Goal: Task Accomplishment & Management: Complete application form

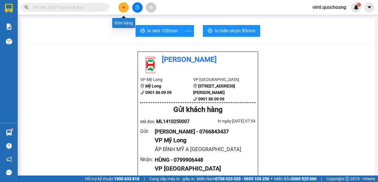
click at [123, 10] on button at bounding box center [123, 7] width 10 height 10
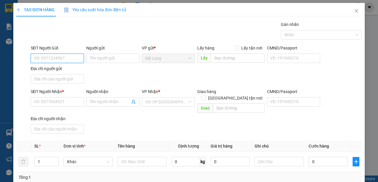
click at [59, 57] on input "SĐT Người Gửi" at bounding box center [57, 58] width 53 height 9
drag, startPoint x: 66, startPoint y: 54, endPoint x: 63, endPoint y: 61, distance: 8.1
click at [65, 55] on input "SĐT Người Gửi" at bounding box center [57, 58] width 53 height 9
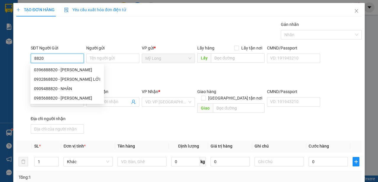
click at [71, 55] on input "8820" at bounding box center [57, 58] width 53 height 9
click at [77, 80] on div "0932868820 - [PERSON_NAME] LỚI" at bounding box center [67, 79] width 66 height 6
type input "0932868820"
type input "[PERSON_NAME] LỚI"
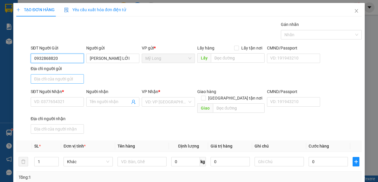
type input "0932868820"
click at [69, 80] on input "Địa chỉ người gửi" at bounding box center [57, 78] width 53 height 9
click at [63, 80] on input "Địa chỉ người gửi" at bounding box center [57, 78] width 53 height 9
type input "A"
type input "Â"
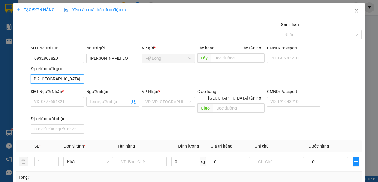
scroll to position [0, 5]
type input "ẤP 2 [GEOGRAPHIC_DATA]"
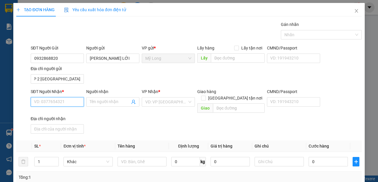
click at [64, 102] on input "SĐT Người Nhận *" at bounding box center [57, 101] width 53 height 9
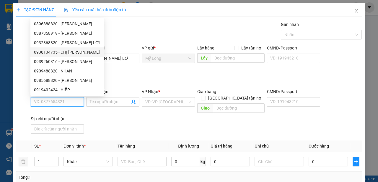
click at [75, 53] on div "0938134735 - CHỊ [PERSON_NAME]" at bounding box center [67, 52] width 66 height 6
type input "0938134735"
type input "CHỊ [PERSON_NAME]"
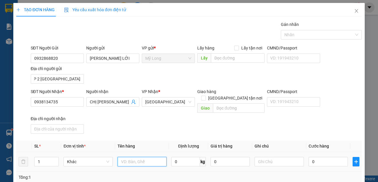
click at [136, 157] on input "text" at bounding box center [141, 161] width 49 height 9
type input "THÙNG"
click at [46, 157] on input "1" at bounding box center [47, 161] width 24 height 9
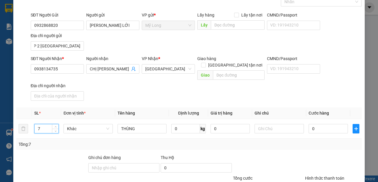
scroll to position [0, 0]
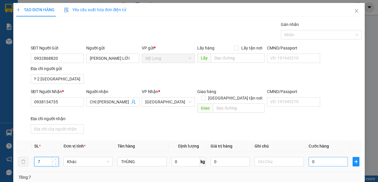
type input "7"
click at [322, 157] on input "0" at bounding box center [327, 161] width 39 height 9
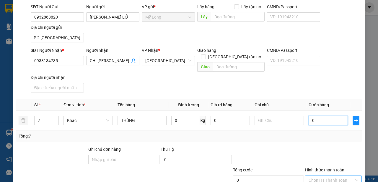
scroll to position [66, 0]
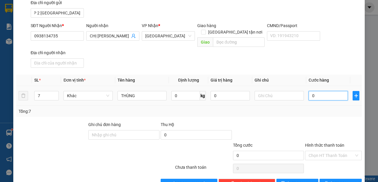
click at [324, 91] on input "0" at bounding box center [327, 95] width 39 height 9
type input "02"
type input "2"
type input "021"
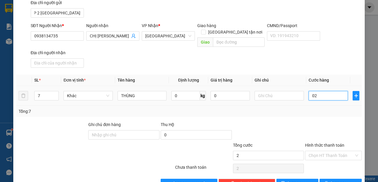
type input "21"
type input "0.210"
type input "210"
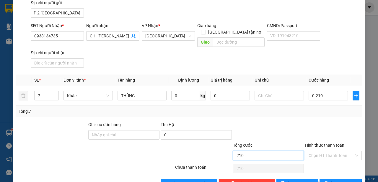
type input "210.000"
click at [293, 151] on input "210.000" at bounding box center [268, 155] width 71 height 9
click at [328, 181] on span "printer" at bounding box center [326, 183] width 4 height 5
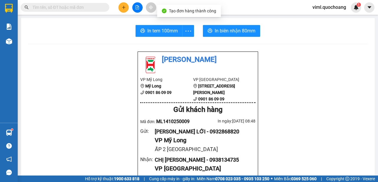
click at [229, 35] on button "In biên nhận 80mm" at bounding box center [231, 31] width 57 height 12
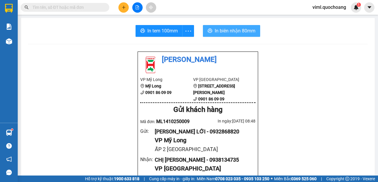
click at [226, 29] on span "In biên nhận 80mm" at bounding box center [234, 30] width 41 height 7
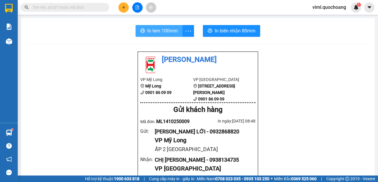
click at [165, 33] on span "In tem 100mm" at bounding box center [162, 30] width 30 height 7
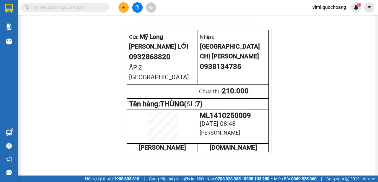
scroll to position [301, 0]
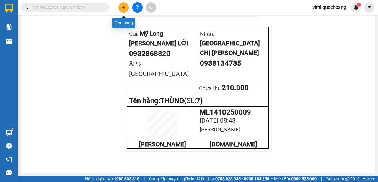
click at [125, 6] on icon "plus" at bounding box center [124, 7] width 4 height 4
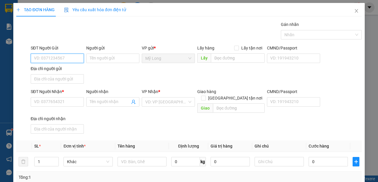
click at [63, 61] on input "SĐT Người Gửi" at bounding box center [57, 58] width 53 height 9
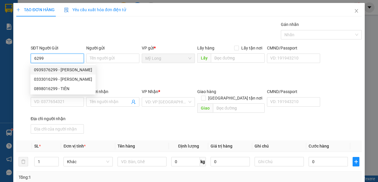
click at [72, 70] on div "0939376299 - [PERSON_NAME]" at bounding box center [63, 70] width 58 height 6
type input "0939376299"
type input "[PERSON_NAME]"
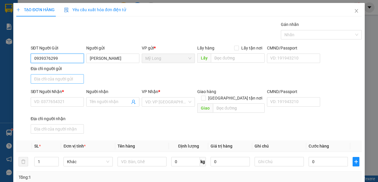
type input "0939376299"
click at [74, 78] on input "Địa chỉ người gửi" at bounding box center [57, 78] width 53 height 9
click at [73, 81] on input "Địa chỉ người gửi" at bounding box center [57, 78] width 53 height 9
type input "A"
type input "Â"
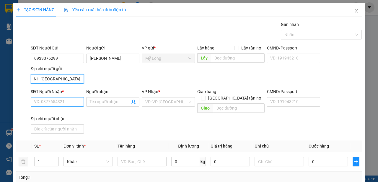
scroll to position [0, 22]
type input "ẤP BÌNH LINH [GEOGRAPHIC_DATA]"
click at [70, 105] on input "SĐT Người Nhận *" at bounding box center [57, 101] width 53 height 9
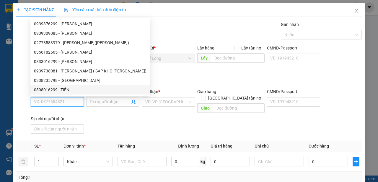
click at [68, 103] on input "SĐT Người Nhận *" at bounding box center [57, 101] width 53 height 9
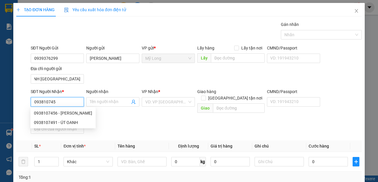
type input "0938107456"
click at [73, 114] on div "0938107456 - [PERSON_NAME]" at bounding box center [63, 113] width 58 height 6
type input "[PERSON_NAME]"
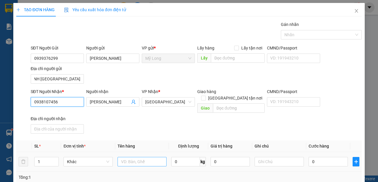
type input "0938107456"
click at [141, 157] on input "text" at bounding box center [141, 161] width 49 height 9
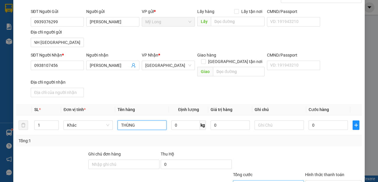
scroll to position [66, 0]
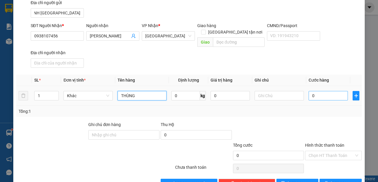
type input "THÙNG"
click at [320, 91] on input "0" at bounding box center [327, 95] width 39 height 9
type input "3"
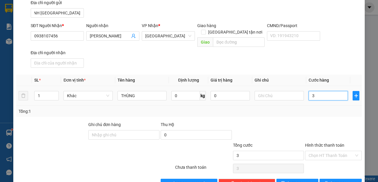
type input "30"
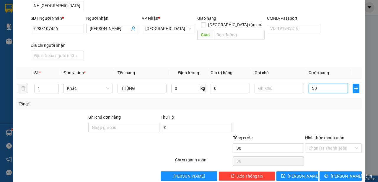
scroll to position [76, 0]
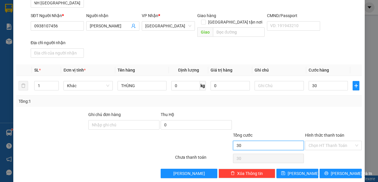
type input "30.000"
click at [265, 141] on input "30.000" at bounding box center [268, 145] width 71 height 9
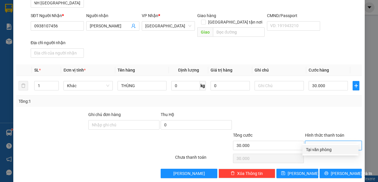
click at [324, 141] on input "Hình thức thanh toán" at bounding box center [330, 145] width 45 height 9
click at [321, 148] on div "Tại văn phòng" at bounding box center [330, 150] width 49 height 6
type input "0"
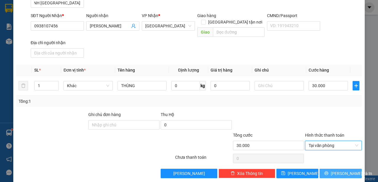
click at [337, 170] on span "[PERSON_NAME] và In" at bounding box center [350, 173] width 41 height 6
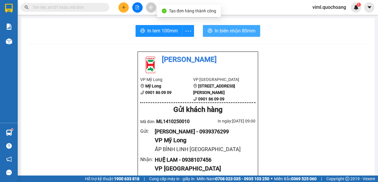
click at [241, 25] on button "In biên nhận 80mm" at bounding box center [231, 31] width 57 height 12
click at [235, 34] on span "In biên nhận 80mm" at bounding box center [234, 30] width 41 height 7
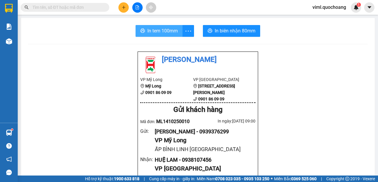
click at [152, 30] on span "In tem 100mm" at bounding box center [162, 30] width 30 height 7
click at [125, 3] on div "Kết quả tìm kiếm ( 0 ) Bộ lọc No Data viml.quochoang 1" at bounding box center [189, 7] width 378 height 15
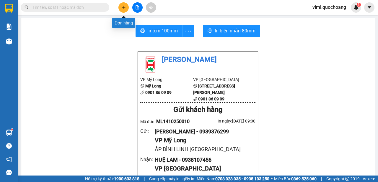
click at [125, 5] on button at bounding box center [123, 7] width 10 height 10
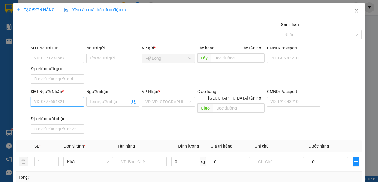
click at [69, 104] on input "SĐT Người Nhận *" at bounding box center [57, 101] width 53 height 9
type input "0978555875"
click at [58, 115] on div "0978555875 - [PERSON_NAME]" at bounding box center [63, 113] width 58 height 6
type input "[PERSON_NAME]"
type input "0978555875"
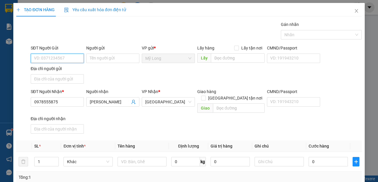
click at [68, 58] on input "SĐT Người Gửi" at bounding box center [57, 58] width 53 height 9
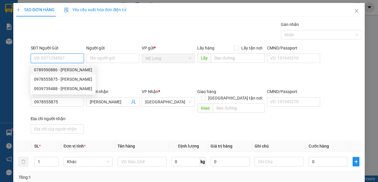
drag, startPoint x: 61, startPoint y: 69, endPoint x: 58, endPoint y: 70, distance: 3.6
click at [58, 70] on div "0789590886 - [PERSON_NAME]" at bounding box center [63, 70] width 58 height 6
type input "0789590886"
type input "[PERSON_NAME]"
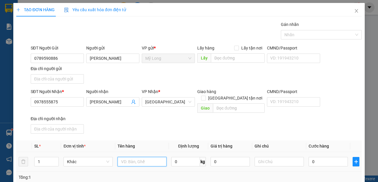
click at [144, 157] on input "text" at bounding box center [141, 161] width 49 height 9
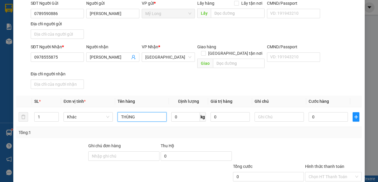
scroll to position [66, 0]
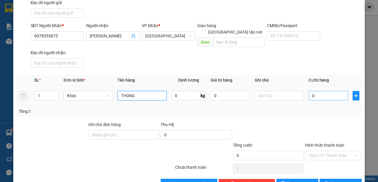
type input "THÙNG"
click at [319, 93] on input "0" at bounding box center [327, 95] width 39 height 9
type input "4"
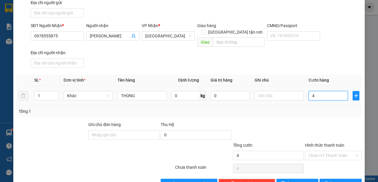
type input "40"
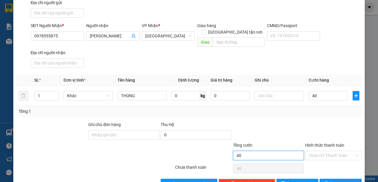
type input "40.000"
drag, startPoint x: 283, startPoint y: 148, endPoint x: 302, endPoint y: 145, distance: 18.7
click at [283, 151] on input "40.000" at bounding box center [268, 155] width 71 height 9
click at [311, 151] on input "Hình thức thanh toán" at bounding box center [330, 155] width 45 height 9
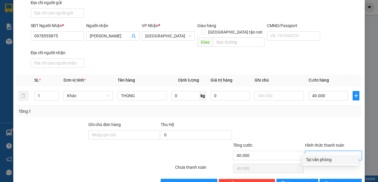
click at [316, 160] on div "Tại văn phòng" at bounding box center [330, 160] width 49 height 6
type input "0"
click at [328, 181] on icon "printer" at bounding box center [326, 183] width 4 height 4
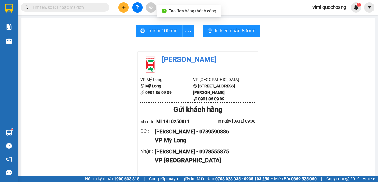
click at [221, 35] on button "In biên nhận 80mm" at bounding box center [231, 31] width 57 height 12
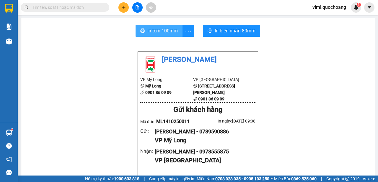
click at [176, 35] on button "In tem 100mm" at bounding box center [158, 31] width 47 height 12
click at [156, 31] on span "In tem 100mm" at bounding box center [162, 30] width 30 height 7
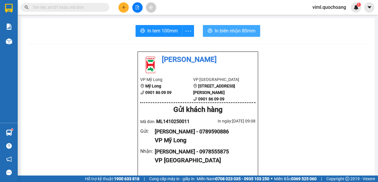
click at [216, 34] on span "In biên nhận 80mm" at bounding box center [234, 30] width 41 height 7
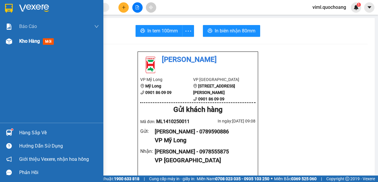
click at [35, 42] on span "Kho hàng" at bounding box center [29, 41] width 21 height 6
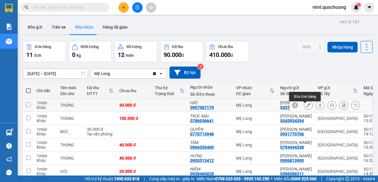
click at [306, 107] on icon at bounding box center [308, 105] width 4 height 4
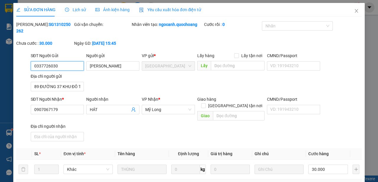
type input "0337726030"
type input "[PERSON_NAME]"
type input "89 ĐƯỜNG 37 KHU ĐÔ THỊ [GEOGRAPHIC_DATA]"
type input "0907067179"
type input "HÁT"
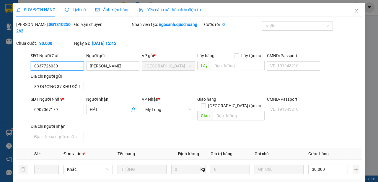
type input "30.000"
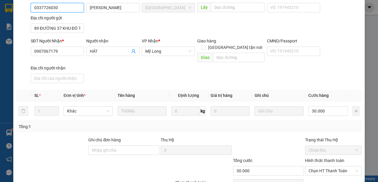
scroll to position [84, 0]
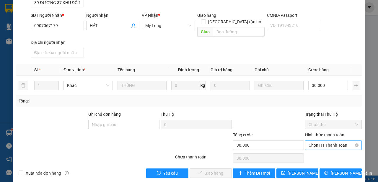
click at [320, 141] on span "Chọn HT Thanh Toán" at bounding box center [333, 145] width 50 height 9
click at [320, 147] on div "Tại văn phòng" at bounding box center [330, 150] width 49 height 6
type input "0"
click at [222, 170] on span "[PERSON_NAME] và Giao hàng" at bounding box center [229, 173] width 57 height 6
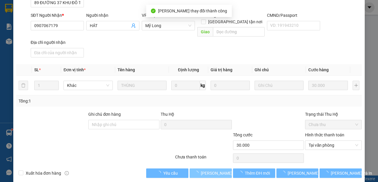
scroll to position [0, 0]
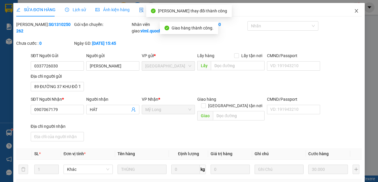
click at [354, 12] on icon "close" at bounding box center [356, 11] width 5 height 5
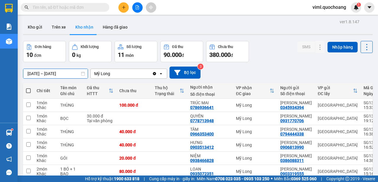
click at [40, 75] on input "[DATE] – [DATE]" at bounding box center [55, 73] width 64 height 9
click at [264, 68] on div "[DATE] – [DATE] Press the down arrow key to interact with the calendar and sele…" at bounding box center [197, 73] width 349 height 12
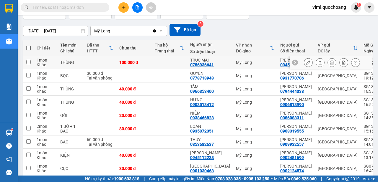
scroll to position [66, 0]
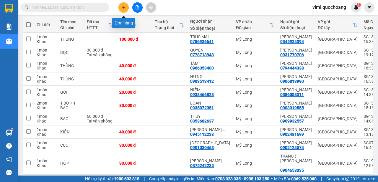
click at [120, 6] on button at bounding box center [123, 7] width 10 height 10
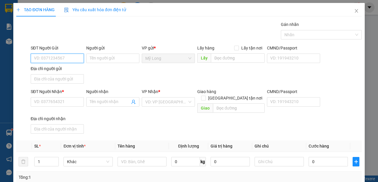
click at [63, 60] on input "SĐT Người Gửi" at bounding box center [57, 58] width 53 height 9
type input "0792231111"
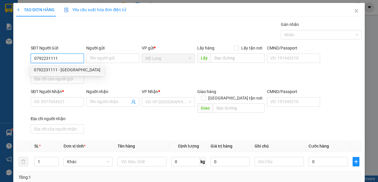
click at [65, 73] on div "0792231111 - [GEOGRAPHIC_DATA]" at bounding box center [67, 70] width 66 height 6
type input "[GEOGRAPHIC_DATA]"
type input "0792231111"
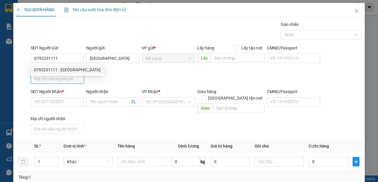
click at [63, 81] on input "Địa chỉ người gửi" at bounding box center [57, 78] width 53 height 9
type input "A"
type input "Â"
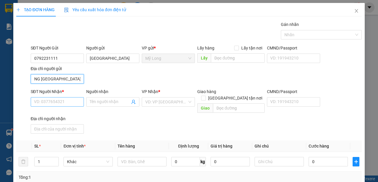
type input "ẤP 1 BÌNH HÀNG [GEOGRAPHIC_DATA]"
click at [67, 103] on input "SĐT Người Nhận *" at bounding box center [57, 101] width 53 height 9
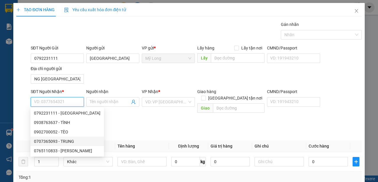
click at [68, 143] on div "0707365093 - TRUNG" at bounding box center [67, 141] width 66 height 6
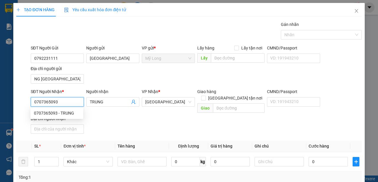
type input "0707365093"
type input "TRUNG"
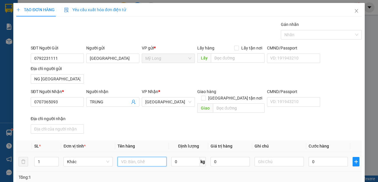
click at [134, 157] on input "text" at bounding box center [141, 161] width 49 height 9
click at [328, 159] on input "0" at bounding box center [327, 161] width 39 height 9
drag, startPoint x: 326, startPoint y: 157, endPoint x: 137, endPoint y: 157, distance: 189.9
click at [326, 157] on input "0" at bounding box center [327, 161] width 39 height 9
drag, startPoint x: 141, startPoint y: 158, endPoint x: 103, endPoint y: 169, distance: 38.9
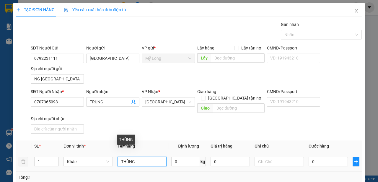
click at [117, 167] on input "THÙNG" at bounding box center [141, 161] width 49 height 9
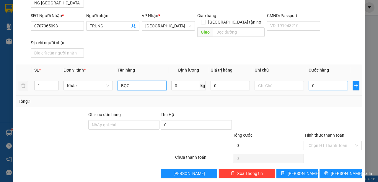
type input "BỌC"
click at [308, 81] on input "0" at bounding box center [327, 85] width 39 height 9
type input "3"
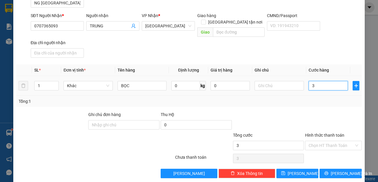
type input "30"
type input "30.000"
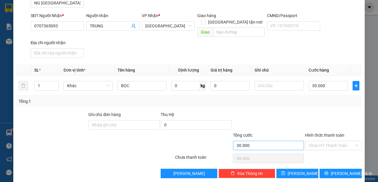
click at [296, 135] on div "Tổng cước" at bounding box center [268, 136] width 71 height 9
drag, startPoint x: 280, startPoint y: 142, endPoint x: 306, endPoint y: 136, distance: 26.0
click at [280, 142] on input "30.000" at bounding box center [268, 145] width 71 height 9
click at [310, 141] on input "Hình thức thanh toán" at bounding box center [330, 145] width 45 height 9
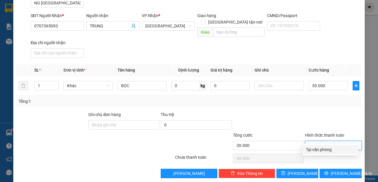
click at [316, 148] on div "Tại văn phòng" at bounding box center [330, 150] width 49 height 6
type input "0"
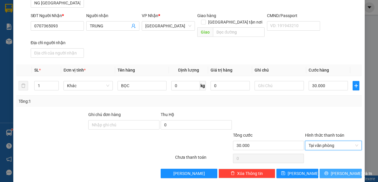
click at [324, 169] on button "[PERSON_NAME] và In" at bounding box center [340, 173] width 42 height 9
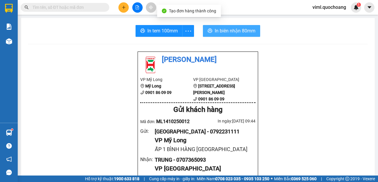
click at [239, 28] on span "In biên nhận 80mm" at bounding box center [234, 30] width 41 height 7
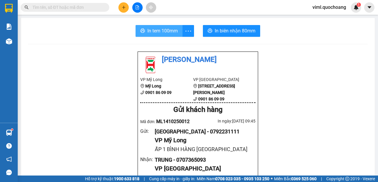
click at [173, 28] on span "In tem 100mm" at bounding box center [162, 30] width 30 height 7
click at [124, 10] on button at bounding box center [123, 7] width 10 height 10
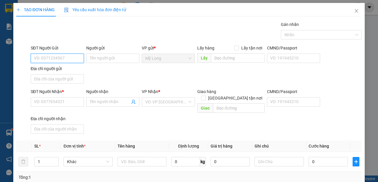
click at [60, 60] on input "SĐT Người Gửi" at bounding box center [57, 58] width 53 height 9
type input "0907834459"
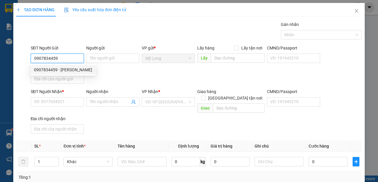
click at [81, 70] on div "0907834459 - [PERSON_NAME]" at bounding box center [63, 70] width 58 height 6
type input "[PERSON_NAME]"
type input "0907834459"
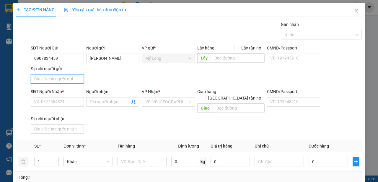
click at [68, 79] on input "Địa chỉ người gửi" at bounding box center [57, 78] width 53 height 9
type input "A"
type input "Â"
type input "ẤP 2 [GEOGRAPHIC_DATA]"
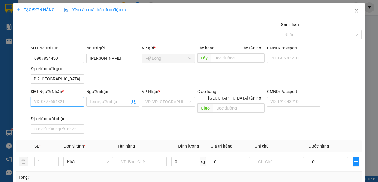
click at [67, 102] on input "SĐT Người Nhận *" at bounding box center [57, 101] width 53 height 9
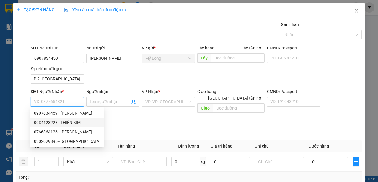
click at [77, 122] on div "0934123228 - THIÊN KIM" at bounding box center [67, 122] width 66 height 6
type input "0934123228"
type input "THIÊN KIM"
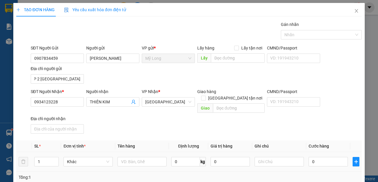
click at [131, 156] on div at bounding box center [141, 162] width 49 height 12
click at [129, 157] on input "text" at bounding box center [141, 161] width 49 height 9
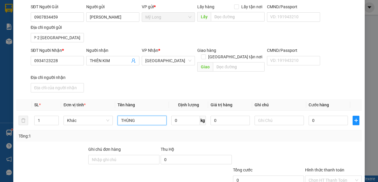
scroll to position [76, 0]
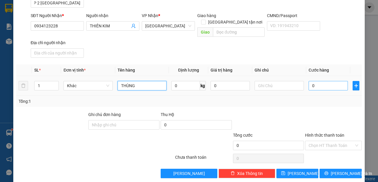
type input "THÙNG"
click at [323, 81] on input "0" at bounding box center [327, 85] width 39 height 9
click at [330, 81] on input "0" at bounding box center [327, 85] width 39 height 9
click at [329, 83] on div "0" at bounding box center [327, 86] width 39 height 12
click at [328, 81] on input "0" at bounding box center [327, 85] width 39 height 9
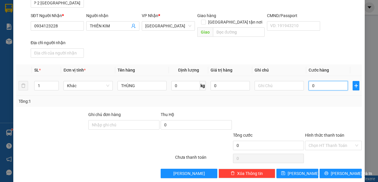
type input "3"
type input "30"
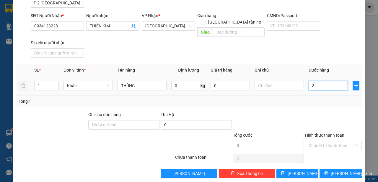
type input "30"
type input "30.000"
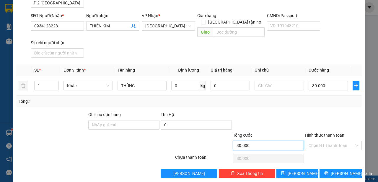
click at [294, 141] on input "30.000" at bounding box center [268, 145] width 71 height 9
click at [308, 141] on input "Hình thức thanh toán" at bounding box center [330, 145] width 45 height 9
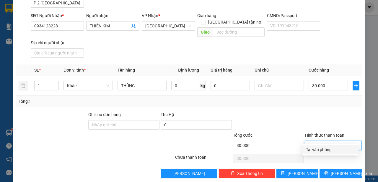
click at [309, 145] on div "Tại văn phòng" at bounding box center [330, 149] width 56 height 9
type input "0"
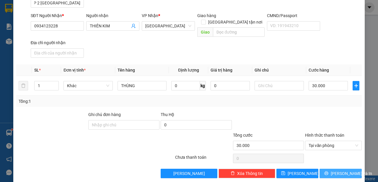
click at [326, 171] on icon "printer" at bounding box center [326, 173] width 4 height 4
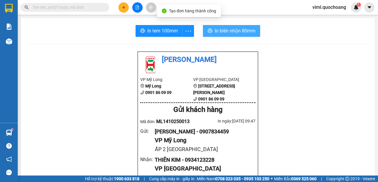
click at [236, 31] on span "In biên nhận 80mm" at bounding box center [234, 30] width 41 height 7
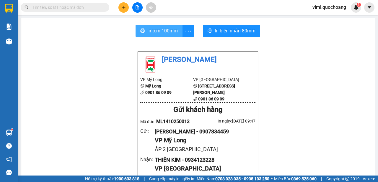
click at [157, 33] on span "In tem 100mm" at bounding box center [162, 30] width 30 height 7
click at [124, 9] on icon "plus" at bounding box center [124, 7] width 4 height 4
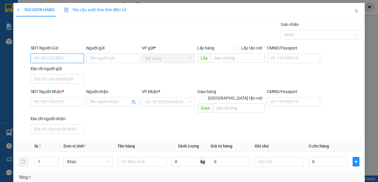
click at [64, 56] on input "SĐT Người Gửi" at bounding box center [57, 58] width 53 height 9
type input "0968350000"
click at [64, 70] on div "0968350000 - HIỂN" at bounding box center [57, 70] width 46 height 6
type input "HIỂN"
type input "0968350000"
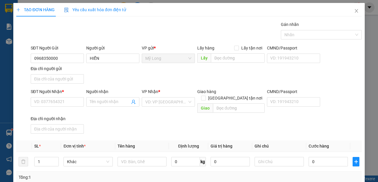
click at [99, 63] on div "Người gửi HIỂN" at bounding box center [112, 55] width 53 height 21
click at [103, 59] on input "HIỂN" at bounding box center [112, 58] width 53 height 9
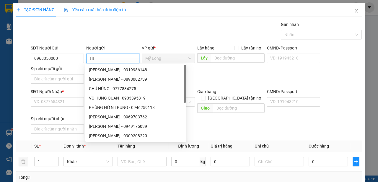
type input "H"
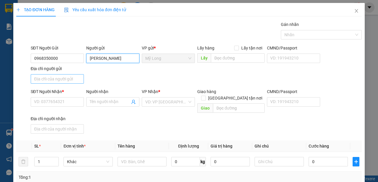
type input "[PERSON_NAME]"
click at [58, 79] on input "Địa chỉ người gửi" at bounding box center [57, 78] width 53 height 9
type input "A"
type input "ÁP 2 MỸ HIỆP ĐỒNG THÁP"
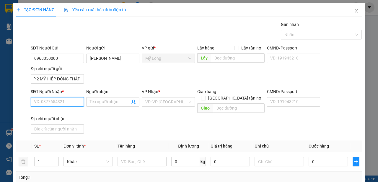
click at [47, 103] on input "SĐT Người Nhận *" at bounding box center [57, 101] width 53 height 9
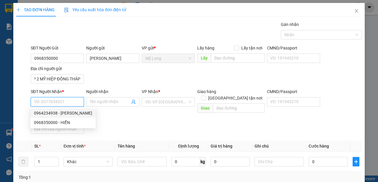
click at [68, 104] on input "SĐT Người Nhận *" at bounding box center [57, 101] width 53 height 9
click at [69, 102] on input "SĐT Người Nhận *" at bounding box center [57, 101] width 53 height 9
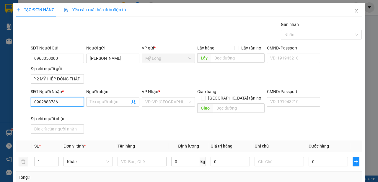
click at [61, 103] on input "0902888736" at bounding box center [57, 101] width 53 height 9
type input "0902888736"
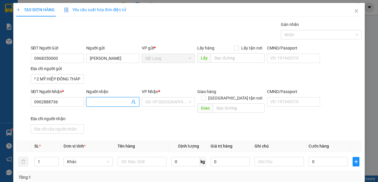
click at [105, 104] on input "Người nhận" at bounding box center [110, 102] width 40 height 6
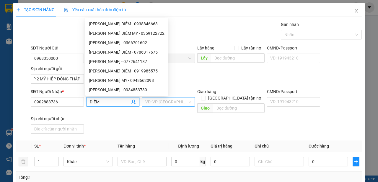
type input "DIỄM"
click at [148, 104] on input "search" at bounding box center [166, 102] width 42 height 9
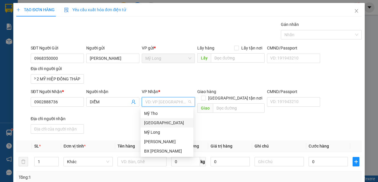
click at [160, 123] on div "[GEOGRAPHIC_DATA]" at bounding box center [167, 123] width 46 height 6
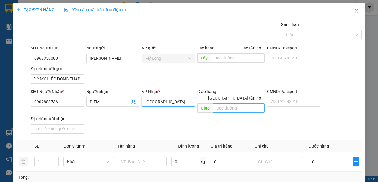
drag, startPoint x: 234, startPoint y: 93, endPoint x: 232, endPoint y: 97, distance: 4.6
click at [205, 96] on input "[GEOGRAPHIC_DATA] tận nơi" at bounding box center [203, 98] width 4 height 4
checkbox input "true"
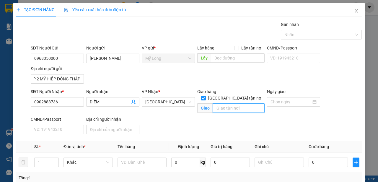
click at [229, 104] on input "text" at bounding box center [238, 108] width 51 height 9
click at [246, 104] on input "270 [PERSON_NAME].PHƯỜNG [GEOGRAPHIC_DATA] A Q9" at bounding box center [238, 108] width 51 height 9
click at [245, 104] on input "270 [PERSON_NAME].PHƯỜNG [GEOGRAPHIC_DATA] A Q9" at bounding box center [238, 108] width 51 height 9
click at [243, 104] on input "270 [PERSON_NAME].PHƯỜNG [GEOGRAPHIC_DATA] A Q9" at bounding box center [238, 108] width 51 height 9
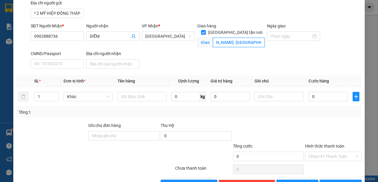
scroll to position [66, 0]
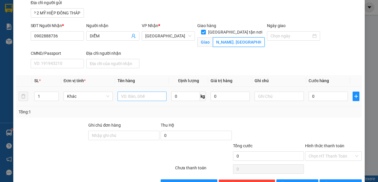
type input "270 [PERSON_NAME]. [GEOGRAPHIC_DATA] A Q9"
click at [143, 98] on input "text" at bounding box center [141, 96] width 49 height 9
click at [144, 98] on input "text" at bounding box center [141, 96] width 49 height 9
type input "HỒ SƠ"
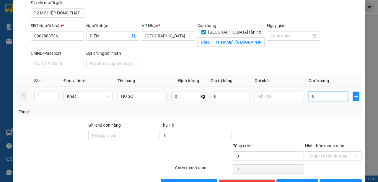
click at [326, 97] on input "0" at bounding box center [327, 96] width 39 height 9
type input "1"
type input "18"
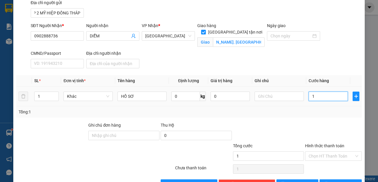
type input "18"
type input "180"
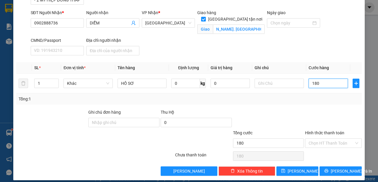
scroll to position [83, 0]
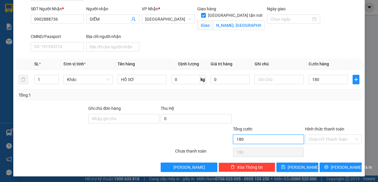
type input "180.000"
click at [272, 141] on input "180.000" at bounding box center [268, 139] width 71 height 9
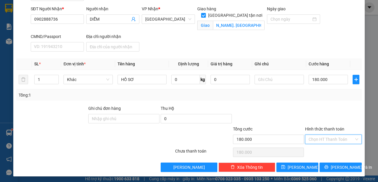
click at [308, 140] on input "Hình thức thanh toán" at bounding box center [330, 139] width 45 height 9
click at [310, 147] on div "Tại văn phòng" at bounding box center [330, 149] width 56 height 9
type input "0"
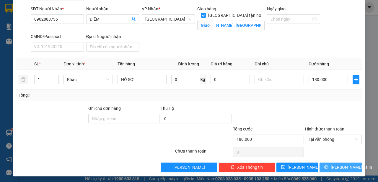
click at [332, 167] on button "[PERSON_NAME] và In" at bounding box center [340, 167] width 42 height 9
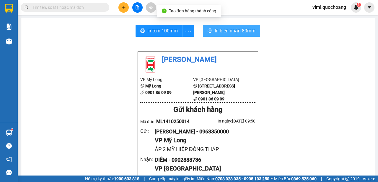
click at [240, 30] on span "In biên nhận 80mm" at bounding box center [234, 30] width 41 height 7
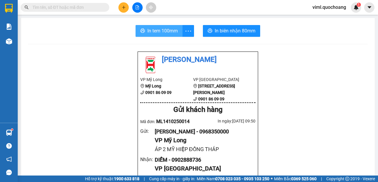
click at [167, 29] on span "In tem 100mm" at bounding box center [162, 30] width 30 height 7
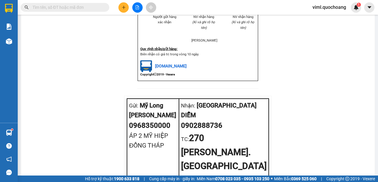
scroll to position [337, 0]
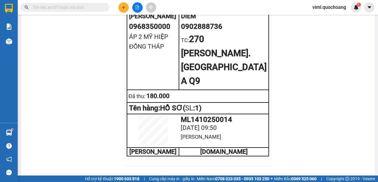
click at [122, 7] on icon "plus" at bounding box center [124, 7] width 4 height 4
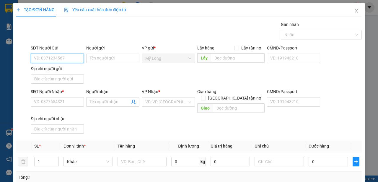
click at [67, 57] on input "SĐT Người Gửi" at bounding box center [57, 58] width 53 height 9
type input "0903639511"
click at [104, 64] on div "Người gửi Tên người gửi" at bounding box center [112, 55] width 53 height 21
click at [105, 61] on input "Người gửi" at bounding box center [112, 58] width 53 height 9
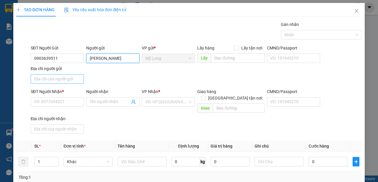
type input "[PERSON_NAME]"
click at [70, 82] on input "Địa chỉ người gửi" at bounding box center [57, 78] width 53 height 9
type input "A"
type input "Â"
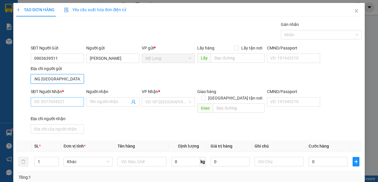
type input "ẤP 3B BÌNH HÀNG [GEOGRAPHIC_DATA]"
click at [55, 101] on input "SĐT Người Nhận *" at bounding box center [57, 101] width 53 height 9
click at [76, 100] on input "SĐT Người Nhận *" at bounding box center [57, 101] width 53 height 9
click at [75, 100] on input "SĐT Người Nhận *" at bounding box center [57, 101] width 53 height 9
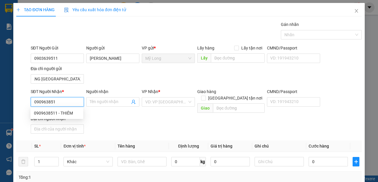
type input "0909638511"
click at [78, 111] on div "0909638511 - THIÊM" at bounding box center [57, 113] width 46 height 6
type input "THIÊM"
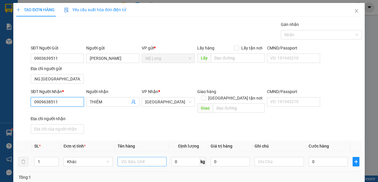
type input "0909638511"
click at [127, 157] on input "text" at bounding box center [141, 161] width 49 height 9
click at [178, 106] on span "[GEOGRAPHIC_DATA]" at bounding box center [168, 102] width 46 height 9
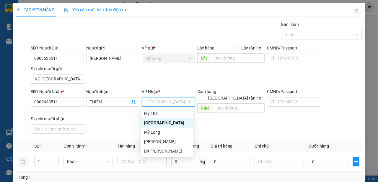
click at [174, 101] on span "[GEOGRAPHIC_DATA]" at bounding box center [168, 102] width 46 height 9
click at [156, 122] on div "[GEOGRAPHIC_DATA]" at bounding box center [167, 123] width 46 height 6
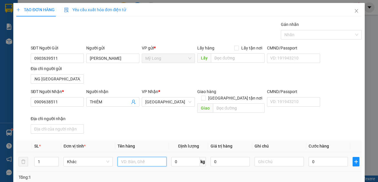
click at [143, 157] on input "text" at bounding box center [141, 161] width 49 height 9
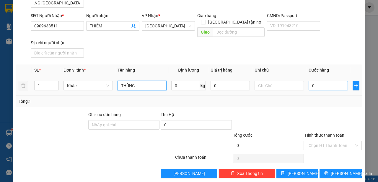
type input "THÙNG"
click at [335, 81] on input "0" at bounding box center [327, 85] width 39 height 9
click at [330, 83] on input "0" at bounding box center [327, 85] width 39 height 9
click at [330, 81] on input "0" at bounding box center [327, 85] width 39 height 9
type input "03"
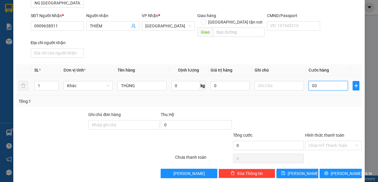
type input "3"
type input "030"
type input "30"
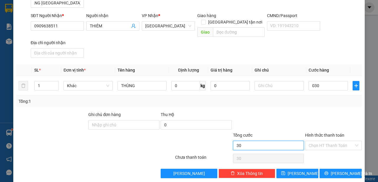
type input "30.000"
click at [266, 141] on input "30.000" at bounding box center [268, 145] width 71 height 9
click at [342, 153] on div "Chọn HT Thanh Toán" at bounding box center [333, 159] width 58 height 12
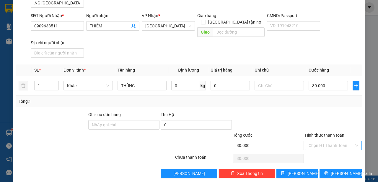
click at [337, 141] on input "Hình thức thanh toán" at bounding box center [330, 145] width 45 height 9
click at [332, 149] on div "Tại văn phòng" at bounding box center [330, 150] width 49 height 6
type input "0"
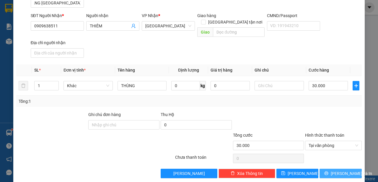
click at [330, 169] on button "[PERSON_NAME] và In" at bounding box center [340, 173] width 42 height 9
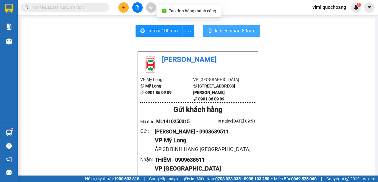
click at [247, 33] on span "In biên nhận 80mm" at bounding box center [234, 30] width 41 height 7
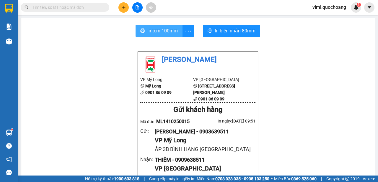
drag, startPoint x: 161, startPoint y: 32, endPoint x: 184, endPoint y: 18, distance: 26.5
click at [164, 26] on button "In tem 100mm" at bounding box center [158, 31] width 47 height 12
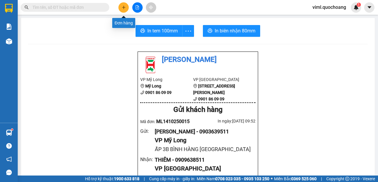
click at [126, 7] on button at bounding box center [123, 7] width 10 height 10
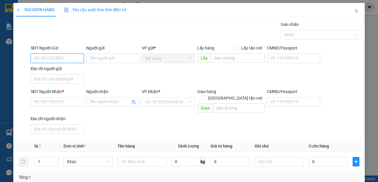
click at [66, 58] on input "SĐT Người Gửi" at bounding box center [57, 58] width 53 height 9
type input "0917633623"
click at [65, 70] on div "0917633623 - TRÍ" at bounding box center [57, 70] width 46 height 6
type input "TRÍ"
type input "0917633623"
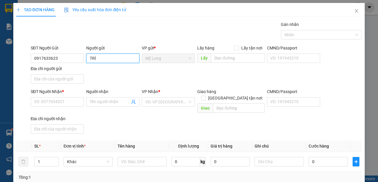
click at [87, 60] on input "TRÍ" at bounding box center [112, 58] width 53 height 9
click at [114, 59] on input "NGUYETRÍ" at bounding box center [112, 58] width 53 height 9
type input "N"
type input "[PERSON_NAME]"
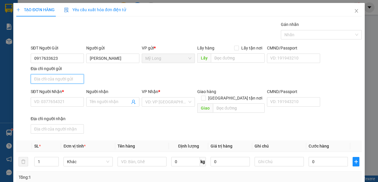
click at [64, 78] on input "Địa chỉ người gửi" at bounding box center [57, 78] width 53 height 9
click at [62, 83] on div "Địa chỉ người gửi" at bounding box center [57, 75] width 53 height 21
click at [63, 79] on input "Địa chỉ người gửi" at bounding box center [57, 78] width 53 height 9
type input "A"
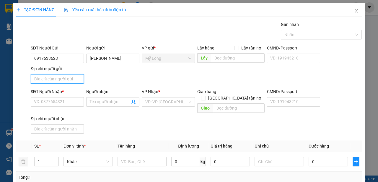
type input "Â"
type input "ẤP 1 [GEOGRAPHIC_DATA]"
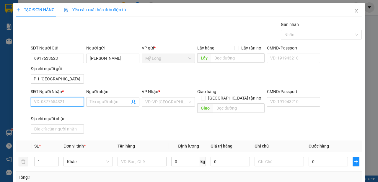
click at [55, 99] on input "SĐT Người Nhận *" at bounding box center [57, 101] width 53 height 9
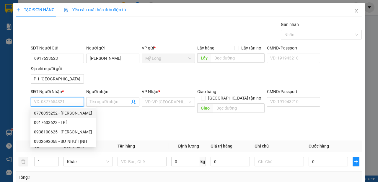
click at [70, 104] on input "SĐT Người Nhận *" at bounding box center [57, 101] width 53 height 9
click at [71, 142] on div "0932692068 - SƯ NHƯ TỊNH" at bounding box center [63, 141] width 58 height 6
type input "0932692068"
type input "SƯ NHƯ TỊNH"
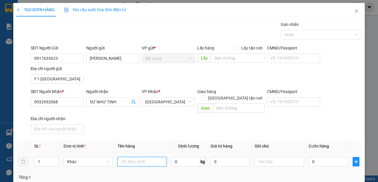
click at [143, 157] on input "text" at bounding box center [141, 161] width 49 height 9
type input "THÙNG"
click at [44, 157] on input "1" at bounding box center [47, 161] width 24 height 9
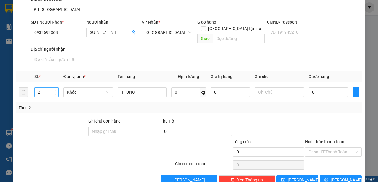
scroll to position [76, 0]
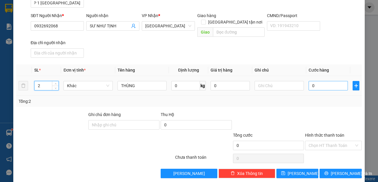
type input "2"
click at [336, 81] on input "0" at bounding box center [327, 85] width 39 height 9
type input "09"
type input "9"
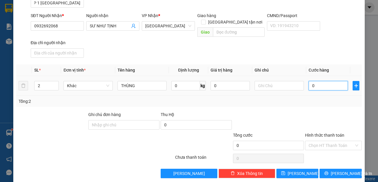
type input "9"
type input "090"
type input "90"
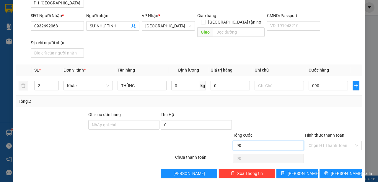
type input "90.000"
drag, startPoint x: 287, startPoint y: 137, endPoint x: 311, endPoint y: 137, distance: 24.2
click at [287, 141] on input "90.000" at bounding box center [268, 145] width 71 height 9
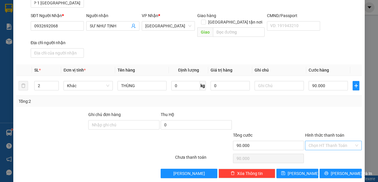
click at [312, 141] on input "Hình thức thanh toán" at bounding box center [330, 145] width 45 height 9
click at [311, 145] on div "Tại văn phòng" at bounding box center [330, 149] width 56 height 9
type input "0"
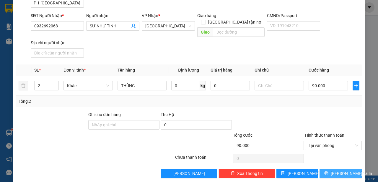
click at [344, 170] on span "[PERSON_NAME] và In" at bounding box center [350, 173] width 41 height 6
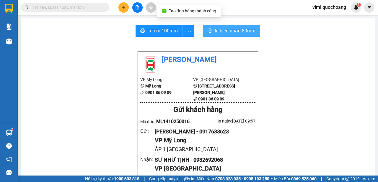
click at [240, 35] on button "In biên nhận 80mm" at bounding box center [231, 31] width 57 height 12
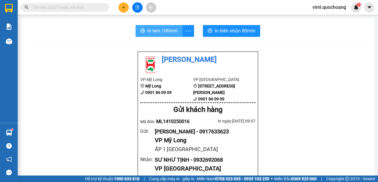
click at [165, 31] on span "In tem 100mm" at bounding box center [162, 30] width 30 height 7
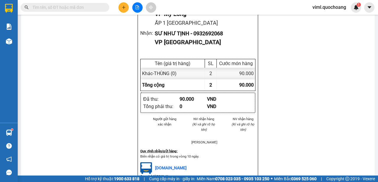
scroll to position [132, 0]
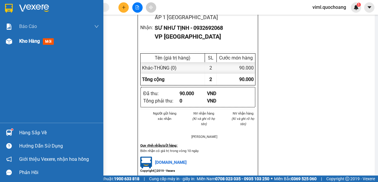
click at [9, 38] on div at bounding box center [9, 41] width 10 height 10
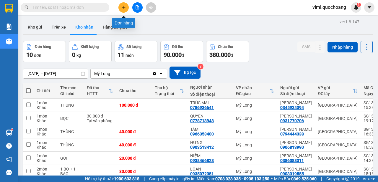
click at [127, 6] on button at bounding box center [123, 7] width 10 height 10
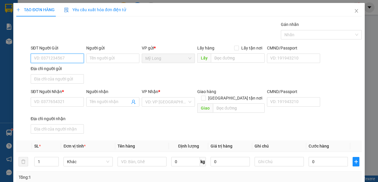
click at [66, 58] on input "SĐT Người Gửi" at bounding box center [57, 58] width 53 height 9
type input "0908819847"
click at [98, 55] on input "Người gửi" at bounding box center [112, 58] width 53 height 9
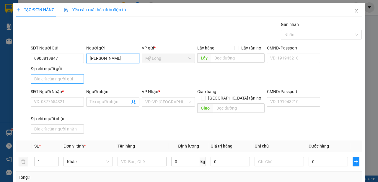
type input "[PERSON_NAME]"
click at [49, 81] on input "Địa chỉ người gửi" at bounding box center [57, 78] width 53 height 9
type input "A"
type input "Â"
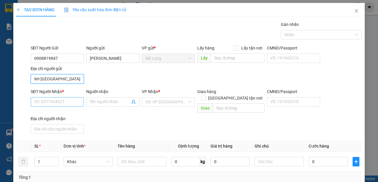
type input "ẤP BÌNH [GEOGRAPHIC_DATA]"
click at [46, 100] on input "SĐT Người Nhận *" at bounding box center [57, 101] width 53 height 9
click at [57, 99] on input "SĐT Người Nhận *" at bounding box center [57, 101] width 53 height 9
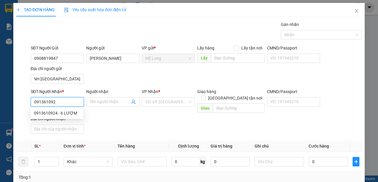
type input "0913610924"
click at [70, 116] on div "0913610924 - 6 LƯỢM" at bounding box center [57, 113] width 46 height 6
type input "6 LƯỢM"
type input "0913610924"
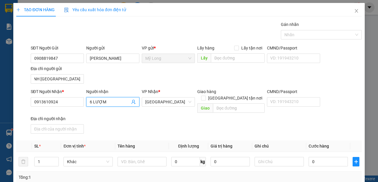
drag, startPoint x: 112, startPoint y: 104, endPoint x: 80, endPoint y: 105, distance: 32.8
click at [90, 105] on input "6 LƯỢM" at bounding box center [110, 102] width 40 height 6
type input "[PERSON_NAME]"
click at [148, 160] on div at bounding box center [141, 162] width 49 height 12
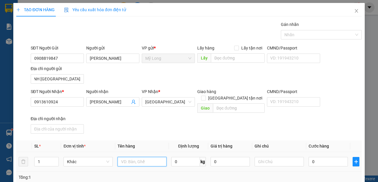
click at [149, 157] on input "text" at bounding box center [141, 161] width 49 height 9
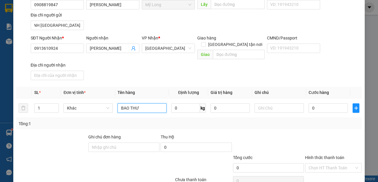
scroll to position [76, 0]
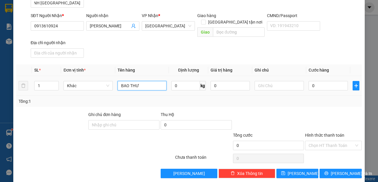
type input "BAO THƯ"
drag, startPoint x: 317, startPoint y: 84, endPoint x: 320, endPoint y: 76, distance: 8.8
click at [318, 81] on div "0" at bounding box center [327, 86] width 39 height 12
click at [320, 81] on input "0" at bounding box center [327, 85] width 39 height 9
click at [318, 81] on input "0" at bounding box center [327, 85] width 39 height 9
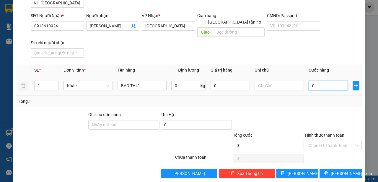
click at [325, 81] on input "0" at bounding box center [327, 85] width 39 height 9
type input "02"
type input "2"
type input "020"
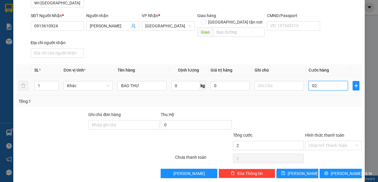
type input "20"
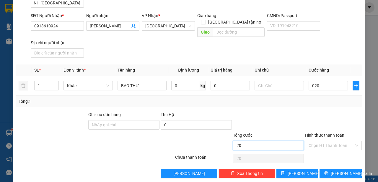
type input "20.000"
click at [257, 142] on input "20.000" at bounding box center [268, 145] width 71 height 9
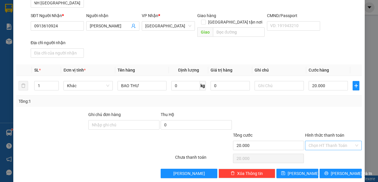
click at [315, 141] on input "Hình thức thanh toán" at bounding box center [330, 145] width 45 height 9
drag, startPoint x: 306, startPoint y: 114, endPoint x: 327, endPoint y: 139, distance: 33.0
click at [306, 113] on div at bounding box center [333, 121] width 58 height 21
click at [335, 170] on span "[PERSON_NAME] và In" at bounding box center [350, 173] width 41 height 6
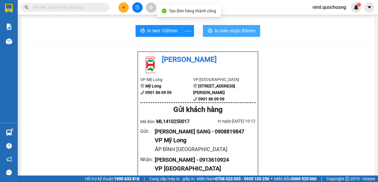
click at [254, 35] on button "In biên nhận 80mm" at bounding box center [231, 31] width 57 height 12
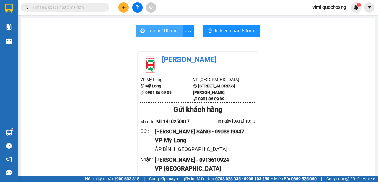
click at [171, 33] on span "In tem 100mm" at bounding box center [162, 30] width 30 height 7
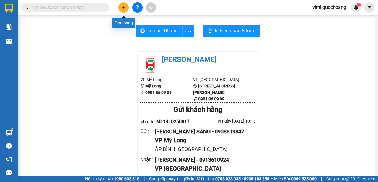
click at [127, 7] on button at bounding box center [123, 7] width 10 height 10
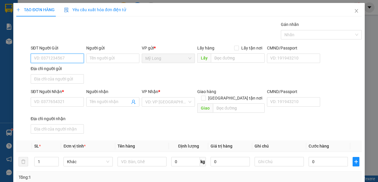
click at [76, 60] on input "SĐT Người Gửi" at bounding box center [57, 58] width 53 height 9
type input "0"
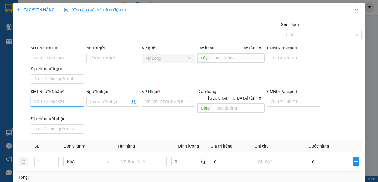
click at [68, 103] on input "SĐT Người Nhận *" at bounding box center [57, 101] width 53 height 9
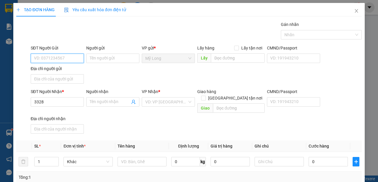
click at [60, 60] on input "SĐT Người Gửi" at bounding box center [57, 58] width 53 height 9
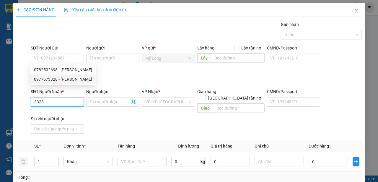
click at [56, 102] on input "3328" at bounding box center [57, 101] width 53 height 9
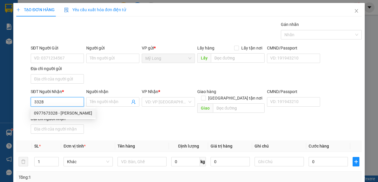
click at [75, 116] on div "0977673328 - [PERSON_NAME]" at bounding box center [62, 113] width 65 height 9
type input "0977673328"
type input "[PERSON_NAME]"
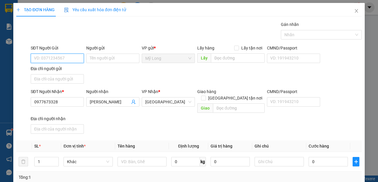
click at [68, 60] on input "SĐT Người Gửi" at bounding box center [57, 58] width 53 height 9
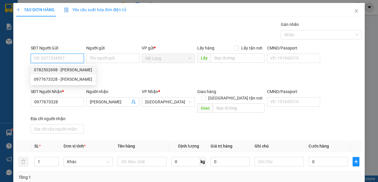
click at [68, 68] on div "0782502698 - [PERSON_NAME]" at bounding box center [63, 70] width 58 height 6
type input "0782502698"
type input "[PERSON_NAME]"
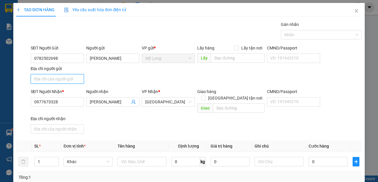
click at [66, 78] on input "Địa chỉ người gửi" at bounding box center [57, 78] width 53 height 9
type input "a"
type input "â"
type input "ấ"
type input "A"
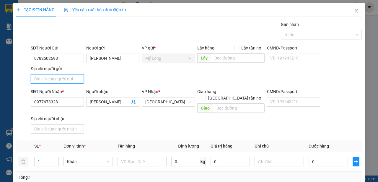
type input "Â"
type input "ẤP 2 [GEOGRAPHIC_DATA]"
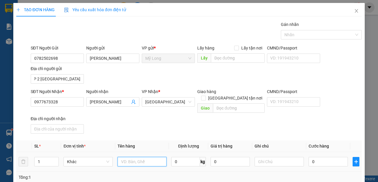
drag, startPoint x: 132, startPoint y: 158, endPoint x: 131, endPoint y: 155, distance: 3.1
click at [132, 158] on input "text" at bounding box center [141, 161] width 49 height 9
type input "THÙNG"
click at [51, 157] on input "1" at bounding box center [47, 161] width 24 height 9
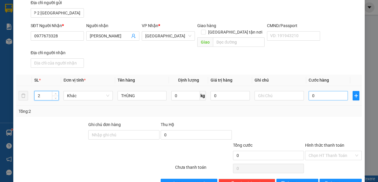
type input "2"
click at [343, 91] on input "0" at bounding box center [327, 95] width 39 height 9
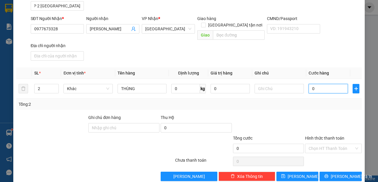
scroll to position [76, 0]
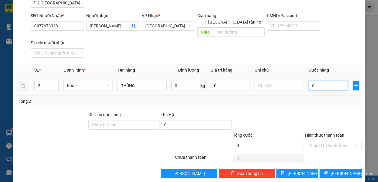
click at [322, 81] on input "0" at bounding box center [327, 85] width 39 height 9
type input "01"
type input "1"
type input "010"
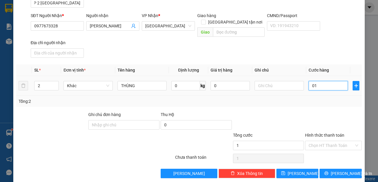
type input "10"
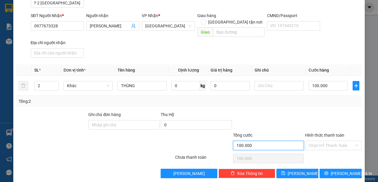
click at [267, 141] on input "100.000" at bounding box center [268, 145] width 71 height 9
click at [323, 141] on input "Hình thức thanh toán" at bounding box center [330, 145] width 45 height 9
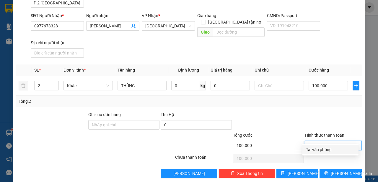
click at [320, 150] on div "Tại văn phòng" at bounding box center [330, 150] width 49 height 6
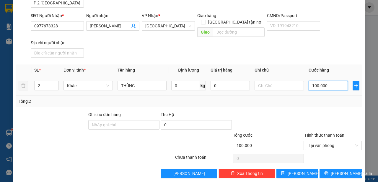
click at [322, 81] on input "100.000" at bounding box center [327, 85] width 39 height 9
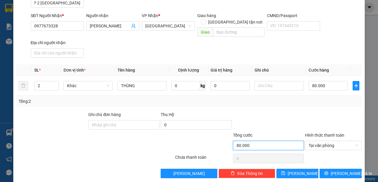
drag, startPoint x: 282, startPoint y: 138, endPoint x: 302, endPoint y: 135, distance: 19.6
click at [282, 141] on input "80.000" at bounding box center [268, 145] width 71 height 9
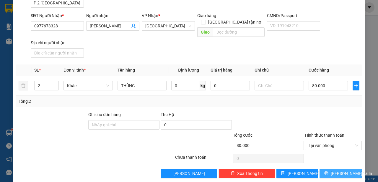
click at [334, 170] on span "[PERSON_NAME] và In" at bounding box center [350, 173] width 41 height 6
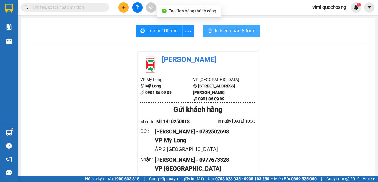
click at [235, 34] on span "In biên nhận 80mm" at bounding box center [234, 30] width 41 height 7
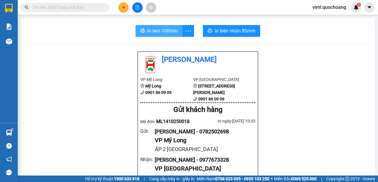
click at [167, 31] on span "In tem 100mm" at bounding box center [162, 30] width 30 height 7
click at [122, 8] on icon "plus" at bounding box center [124, 7] width 4 height 4
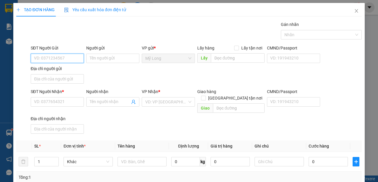
click at [73, 59] on input "SĐT Người Gửi" at bounding box center [57, 58] width 53 height 9
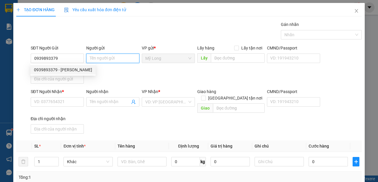
click at [105, 57] on input "Người gửi" at bounding box center [112, 58] width 53 height 9
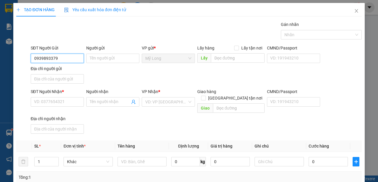
click at [72, 56] on input "0939893379" at bounding box center [57, 58] width 53 height 9
click at [73, 70] on div "0939893379 - [PERSON_NAME]" at bounding box center [63, 70] width 58 height 6
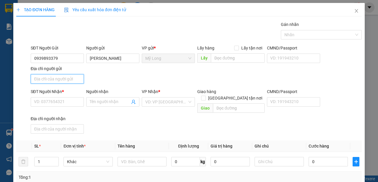
click at [74, 79] on input "Địa chỉ người gửi" at bounding box center [57, 78] width 53 height 9
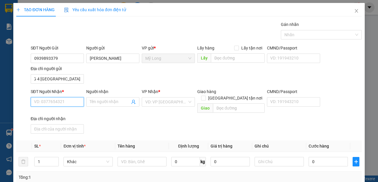
click at [54, 103] on input "SĐT Người Nhận *" at bounding box center [57, 101] width 53 height 9
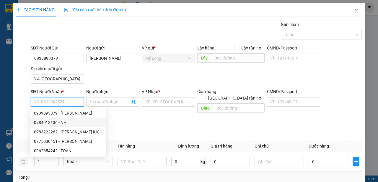
click at [63, 125] on div "0784013136 - NHI" at bounding box center [68, 122] width 68 height 6
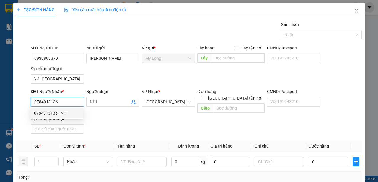
drag, startPoint x: 62, startPoint y: 104, endPoint x: 33, endPoint y: 105, distance: 29.5
click at [33, 105] on input "0784013136" at bounding box center [57, 101] width 53 height 9
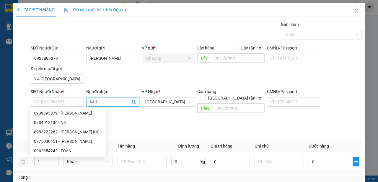
drag, startPoint x: 105, startPoint y: 101, endPoint x: 80, endPoint y: 102, distance: 25.4
click at [90, 102] on input "NHI" at bounding box center [110, 102] width 40 height 6
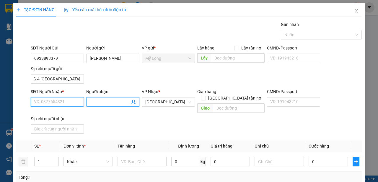
click at [54, 102] on input "SĐT Người Nhận *" at bounding box center [57, 101] width 53 height 9
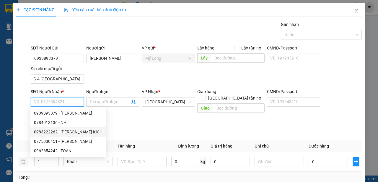
click at [77, 133] on div "0983222262 - [PERSON_NAME] KỊCH" at bounding box center [68, 132] width 68 height 6
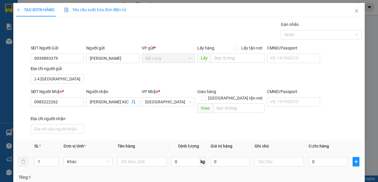
click at [134, 160] on div at bounding box center [141, 162] width 49 height 12
click at [135, 157] on input "text" at bounding box center [141, 161] width 49 height 9
drag, startPoint x: 139, startPoint y: 155, endPoint x: 108, endPoint y: 157, distance: 30.7
click at [117, 157] on input "THÙNG" at bounding box center [141, 161] width 49 height 9
click at [331, 157] on input "0" at bounding box center [327, 161] width 39 height 9
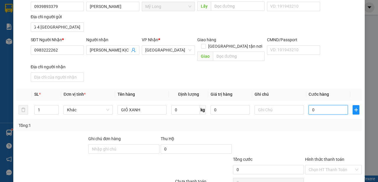
scroll to position [76, 0]
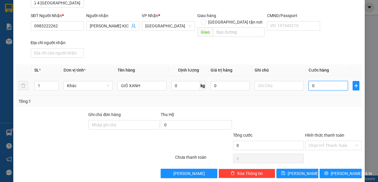
click at [332, 81] on input "0" at bounding box center [327, 85] width 39 height 9
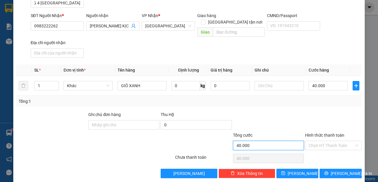
drag, startPoint x: 293, startPoint y: 137, endPoint x: 300, endPoint y: 135, distance: 7.4
click at [294, 141] on input "40.000" at bounding box center [268, 145] width 71 height 9
drag, startPoint x: 308, startPoint y: 134, endPoint x: 306, endPoint y: 139, distance: 5.7
click at [308, 141] on input "Hình thức thanh toán" at bounding box center [330, 145] width 45 height 9
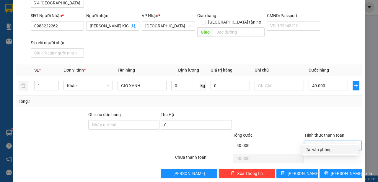
click at [307, 152] on div "Tại văn phòng" at bounding box center [330, 150] width 49 height 6
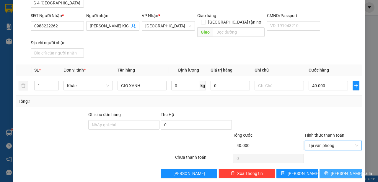
click at [335, 170] on span "[PERSON_NAME] và In" at bounding box center [350, 173] width 41 height 6
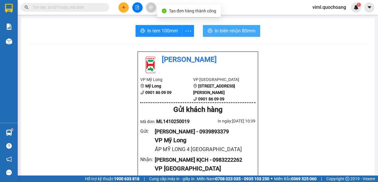
click at [244, 30] on span "In biên nhận 80mm" at bounding box center [234, 30] width 41 height 7
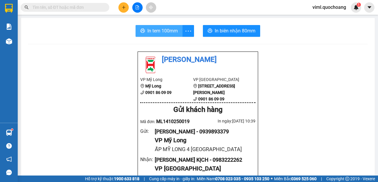
click at [169, 32] on span "In tem 100mm" at bounding box center [162, 30] width 30 height 7
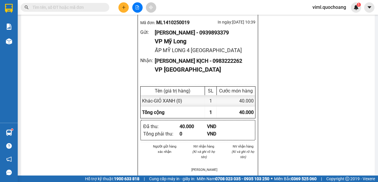
click at [123, 6] on icon "plus" at bounding box center [124, 7] width 4 height 4
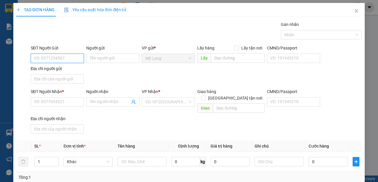
click at [53, 61] on input "SĐT Người Gửi" at bounding box center [57, 58] width 53 height 9
click at [65, 72] on div "0985022911 - [PERSON_NAME]" at bounding box center [63, 70] width 58 height 6
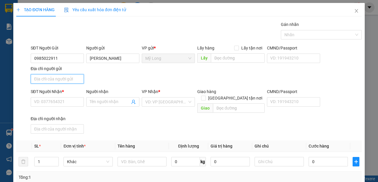
click at [65, 79] on input "Địa chỉ người gửi" at bounding box center [57, 78] width 53 height 9
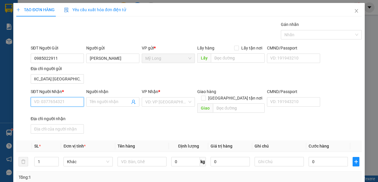
click at [60, 98] on input "SĐT Người Nhận *" at bounding box center [57, 101] width 53 height 9
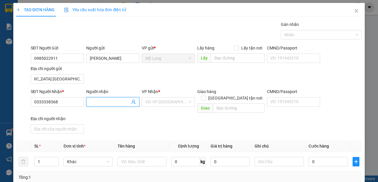
click at [105, 100] on input "Người nhận" at bounding box center [110, 102] width 40 height 6
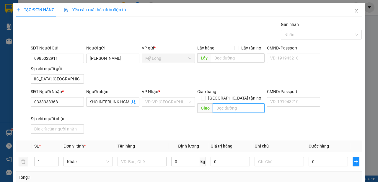
click at [222, 104] on input "text" at bounding box center [238, 108] width 51 height 9
drag, startPoint x: 233, startPoint y: 91, endPoint x: 230, endPoint y: 97, distance: 7.3
click at [205, 96] on input "[GEOGRAPHIC_DATA] tận nơi" at bounding box center [203, 98] width 4 height 4
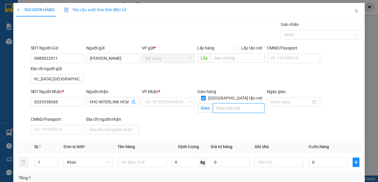
click at [229, 104] on input "text" at bounding box center [238, 108] width 51 height 9
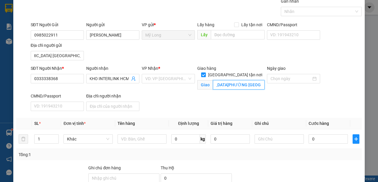
scroll to position [33, 0]
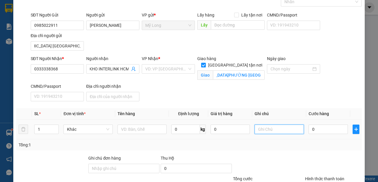
click at [275, 130] on input "text" at bounding box center [278, 129] width 49 height 9
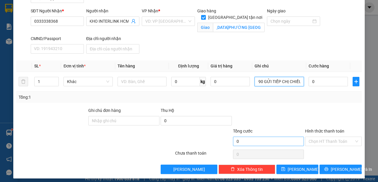
scroll to position [83, 0]
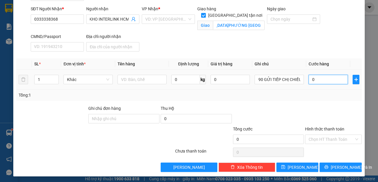
click at [325, 80] on input "0" at bounding box center [327, 79] width 39 height 9
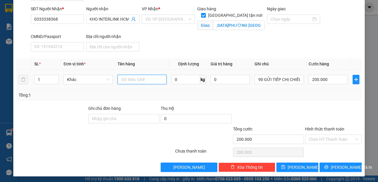
click at [150, 77] on input "text" at bounding box center [141, 79] width 49 height 9
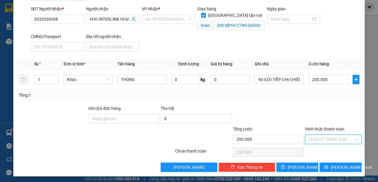
click at [319, 139] on input "Hình thức thanh toán" at bounding box center [330, 139] width 45 height 9
click at [316, 150] on div "Tại văn phòng" at bounding box center [330, 150] width 49 height 6
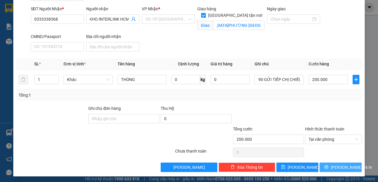
drag, startPoint x: 331, startPoint y: 172, endPoint x: 331, endPoint y: 169, distance: 3.0
click at [331, 170] on div "TẠO ĐƠN HÀNG Yêu cầu xuất hóa đơn điện tử Transit Pickup Surcharge Ids Transit …" at bounding box center [188, 48] width 351 height 257
click at [331, 168] on button "[PERSON_NAME] và In" at bounding box center [340, 167] width 42 height 9
click at [167, 18] on input "search" at bounding box center [166, 19] width 42 height 9
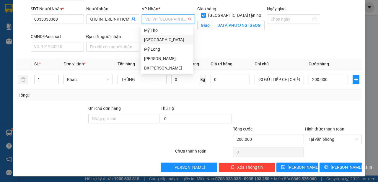
click at [163, 41] on div "[GEOGRAPHIC_DATA]" at bounding box center [167, 40] width 46 height 6
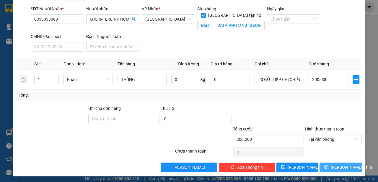
click at [338, 167] on span "[PERSON_NAME] và In" at bounding box center [350, 167] width 41 height 6
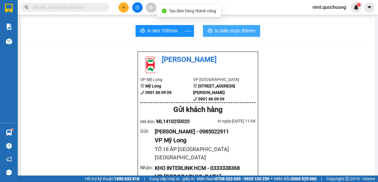
click at [238, 27] on button "In biên nhận 80mm" at bounding box center [231, 31] width 57 height 12
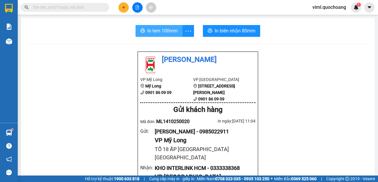
click at [162, 30] on span "In tem 100mm" at bounding box center [162, 30] width 30 height 7
click at [168, 35] on button "In tem 100mm" at bounding box center [158, 31] width 47 height 12
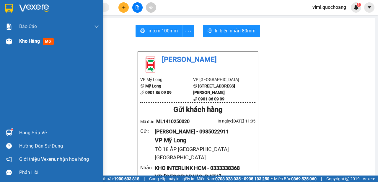
click at [7, 44] on img at bounding box center [9, 41] width 6 height 6
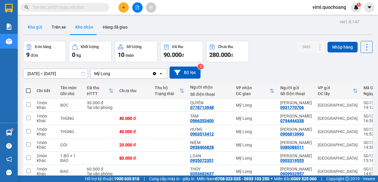
click at [33, 28] on button "Kho gửi" at bounding box center [35, 27] width 24 height 14
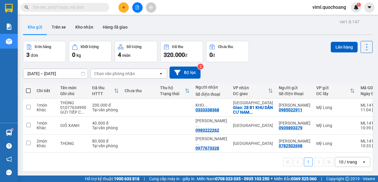
click at [35, 28] on button "Kho gửi" at bounding box center [35, 27] width 24 height 14
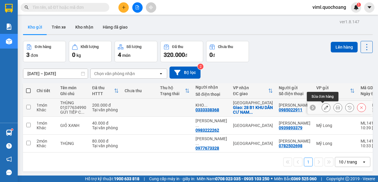
click at [324, 109] on icon at bounding box center [326, 108] width 4 height 4
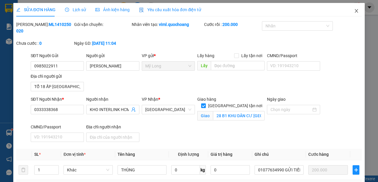
click at [354, 12] on icon "close" at bounding box center [356, 11] width 5 height 5
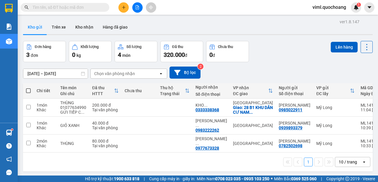
scroll to position [27, 0]
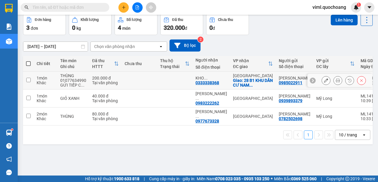
click at [321, 81] on button at bounding box center [325, 81] width 8 height 10
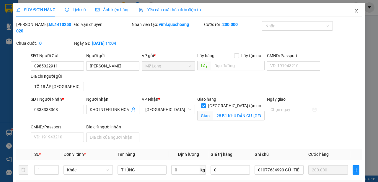
click at [355, 11] on icon "close" at bounding box center [356, 11] width 5 height 5
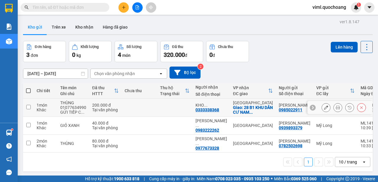
scroll to position [27, 0]
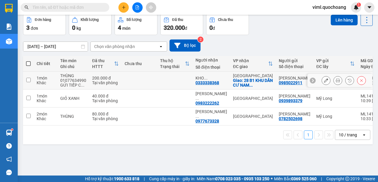
click at [335, 83] on button at bounding box center [337, 81] width 8 height 10
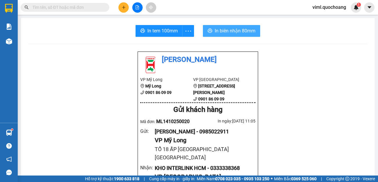
click at [225, 30] on span "In biên nhận 80mm" at bounding box center [234, 30] width 41 height 7
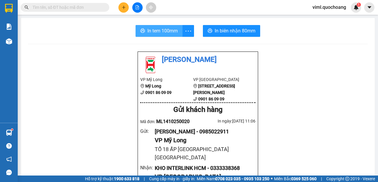
click at [153, 34] on span "In tem 100mm" at bounding box center [162, 30] width 30 height 7
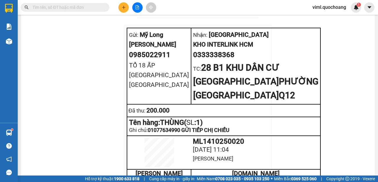
scroll to position [257, 0]
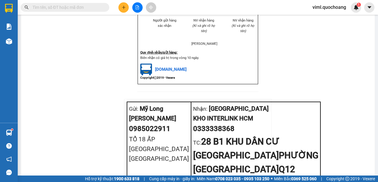
click at [123, 13] on div "Kết quả tìm kiếm ( 0 ) Bộ lọc No Data viml.quochoang 1" at bounding box center [189, 7] width 378 height 15
click at [122, 10] on button at bounding box center [123, 7] width 10 height 10
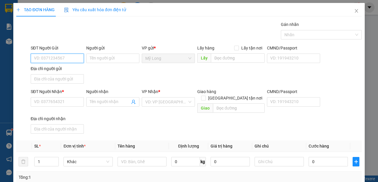
click at [77, 58] on input "SĐT Người Gửi" at bounding box center [57, 58] width 53 height 9
click at [72, 70] on div "0356622010 - [PERSON_NAME]" at bounding box center [63, 70] width 58 height 6
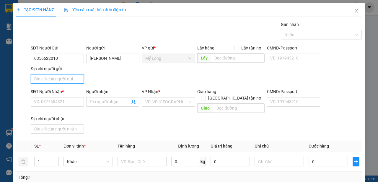
click at [69, 77] on input "Địa chỉ người gửi" at bounding box center [57, 78] width 53 height 9
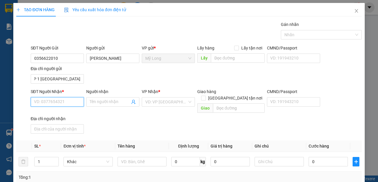
click at [67, 104] on input "SĐT Người Nhận *" at bounding box center [57, 101] width 53 height 9
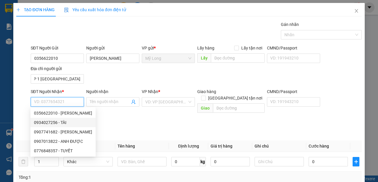
click at [70, 122] on div "0934027256 - TÀI" at bounding box center [63, 122] width 58 height 6
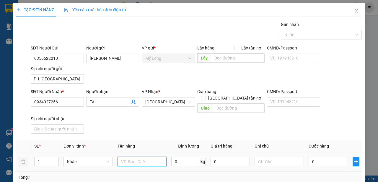
click at [142, 157] on input "text" at bounding box center [141, 161] width 49 height 9
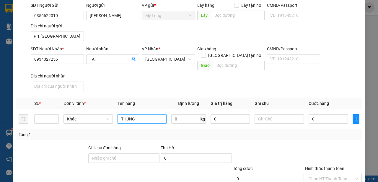
scroll to position [66, 0]
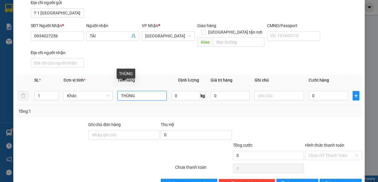
drag, startPoint x: 152, startPoint y: 91, endPoint x: 115, endPoint y: 90, distance: 36.9
click at [117, 91] on input "THÙNG" at bounding box center [141, 95] width 49 height 9
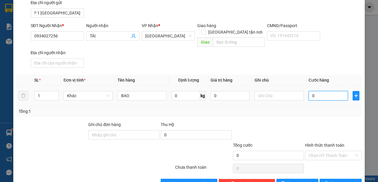
click at [331, 92] on input "0" at bounding box center [327, 95] width 39 height 9
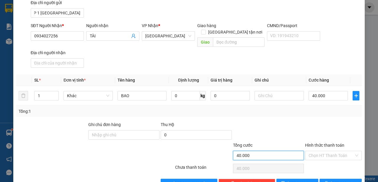
click at [288, 151] on input "40.000" at bounding box center [268, 155] width 71 height 9
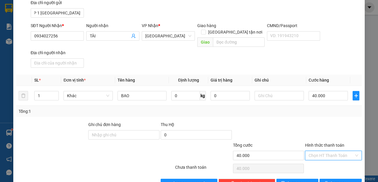
click at [319, 151] on input "Hình thức thanh toán" at bounding box center [330, 155] width 45 height 9
click at [316, 155] on div "Tại văn phòng" at bounding box center [330, 159] width 56 height 9
click at [322, 179] on button "[PERSON_NAME] và In" at bounding box center [340, 183] width 42 height 9
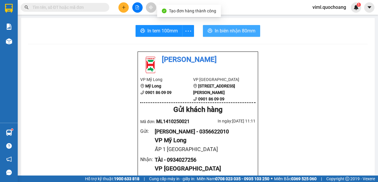
click at [228, 27] on span "In biên nhận 80mm" at bounding box center [234, 30] width 41 height 7
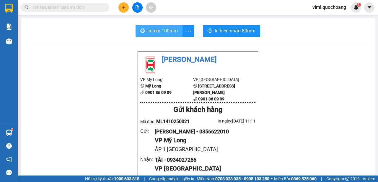
click at [176, 31] on button "In tem 100mm" at bounding box center [158, 31] width 47 height 12
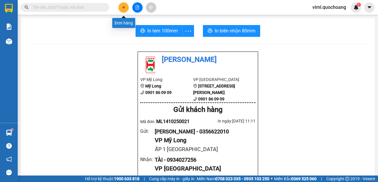
click at [122, 4] on button at bounding box center [123, 7] width 10 height 10
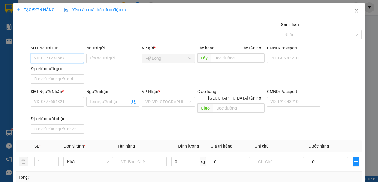
click at [49, 59] on input "SĐT Người Gửi" at bounding box center [57, 58] width 53 height 9
click at [61, 71] on div "0963267907 - [PERSON_NAME]" at bounding box center [63, 70] width 58 height 6
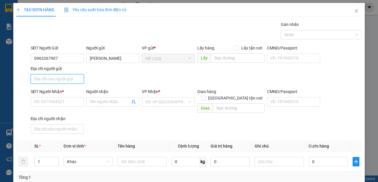
click at [64, 79] on input "Địa chỉ người gửi" at bounding box center [57, 78] width 53 height 9
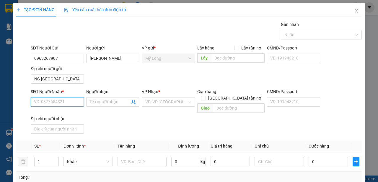
click at [47, 106] on input "SĐT Người Nhận *" at bounding box center [57, 101] width 53 height 9
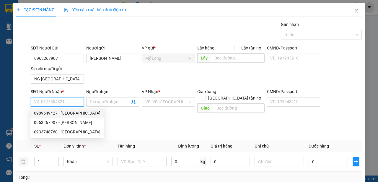
click at [76, 114] on div "0989549427 - [GEOGRAPHIC_DATA]" at bounding box center [67, 113] width 66 height 6
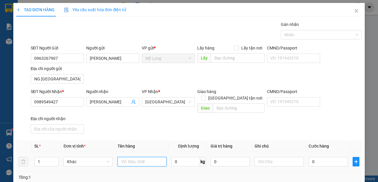
click at [145, 158] on input "text" at bounding box center [141, 161] width 49 height 9
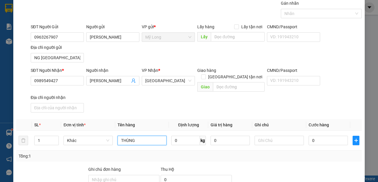
scroll to position [33, 0]
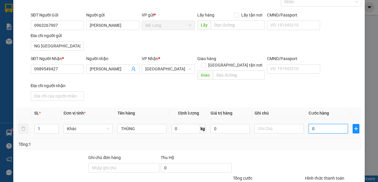
click at [329, 126] on input "0" at bounding box center [327, 128] width 39 height 9
drag, startPoint x: 328, startPoint y: 123, endPoint x: 329, endPoint y: 121, distance: 3.0
click at [328, 124] on input "0" at bounding box center [327, 128] width 39 height 9
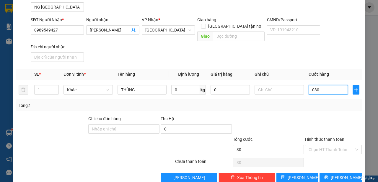
scroll to position [76, 0]
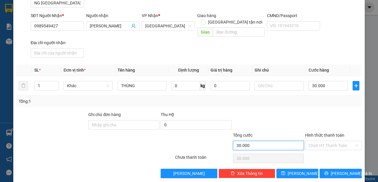
drag, startPoint x: 288, startPoint y: 142, endPoint x: 300, endPoint y: 136, distance: 13.7
click at [289, 141] on input "30.000" at bounding box center [268, 145] width 71 height 9
click at [304, 135] on div "Hình thức thanh toán Chọn HT Thanh Toán" at bounding box center [333, 142] width 58 height 21
click at [314, 141] on input "Hình thức thanh toán" at bounding box center [330, 145] width 45 height 9
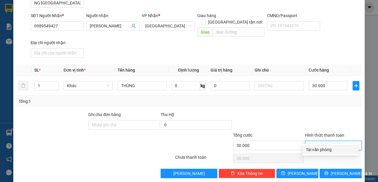
click at [313, 151] on div "Tại văn phòng" at bounding box center [330, 150] width 49 height 6
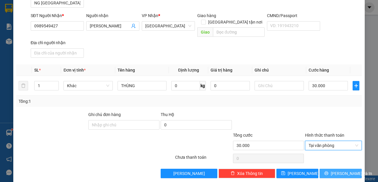
click at [335, 170] on span "[PERSON_NAME] và In" at bounding box center [350, 173] width 41 height 6
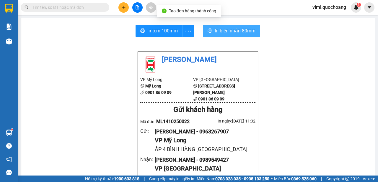
click at [230, 31] on span "In biên nhận 80mm" at bounding box center [234, 30] width 41 height 7
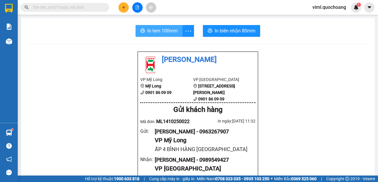
click at [176, 31] on span "In tem 100mm" at bounding box center [162, 30] width 30 height 7
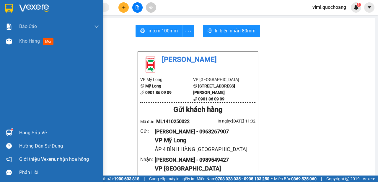
click at [13, 135] on div at bounding box center [9, 133] width 10 height 10
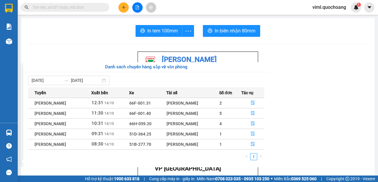
click at [311, 124] on section "Kết quả tìm kiếm ( 0 ) Bộ lọc No Data viml.quochoang 1 Báo cáo Báo cáo dòng tiề…" at bounding box center [189, 91] width 378 height 182
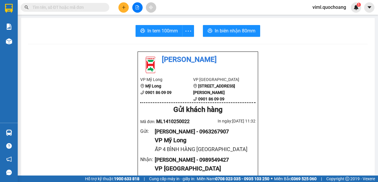
click at [124, 5] on button at bounding box center [123, 7] width 10 height 10
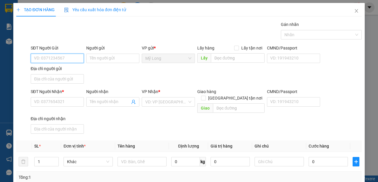
click at [70, 55] on input "SĐT Người Gửi" at bounding box center [57, 58] width 53 height 9
click at [73, 67] on div "0386038187 - [PERSON_NAME]" at bounding box center [63, 70] width 58 height 6
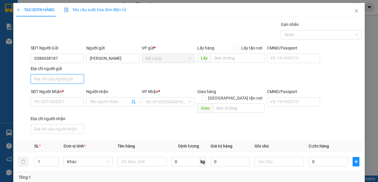
click at [66, 80] on input "Địa chỉ người gửi" at bounding box center [57, 78] width 53 height 9
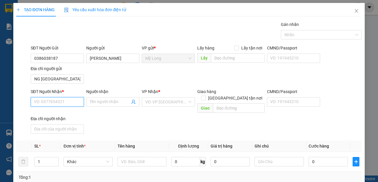
click at [48, 104] on input "SĐT Người Nhận *" at bounding box center [57, 101] width 53 height 9
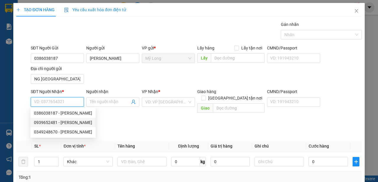
click at [65, 123] on div "0939652481 - [PERSON_NAME]" at bounding box center [63, 122] width 58 height 6
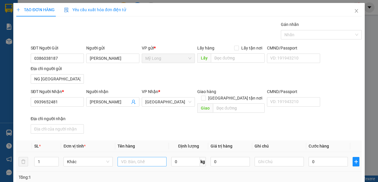
click at [138, 156] on div at bounding box center [141, 162] width 49 height 12
click at [138, 157] on input "text" at bounding box center [141, 161] width 49 height 9
click at [320, 157] on input "0" at bounding box center [327, 161] width 39 height 9
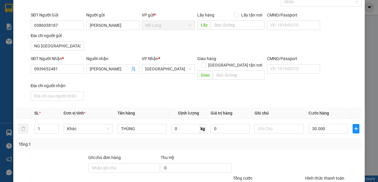
click at [269, 175] on div "Tổng cước" at bounding box center [268, 179] width 71 height 9
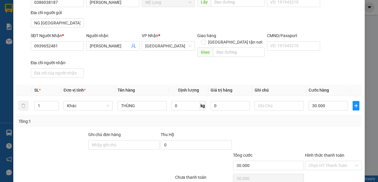
scroll to position [76, 0]
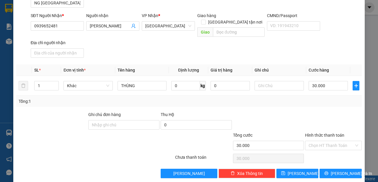
click at [328, 133] on div "Hình thức thanh toán" at bounding box center [333, 136] width 57 height 9
click at [328, 141] on input "Hình thức thanh toán" at bounding box center [330, 145] width 45 height 9
click at [328, 154] on div "Tại văn phòng" at bounding box center [330, 149] width 56 height 9
click at [327, 171] on icon "printer" at bounding box center [326, 173] width 4 height 4
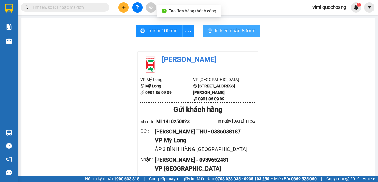
click at [214, 34] on span "In biên nhận 80mm" at bounding box center [234, 30] width 41 height 7
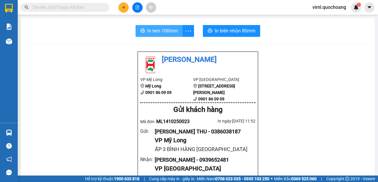
click at [164, 33] on span "In tem 100mm" at bounding box center [162, 30] width 30 height 7
click at [128, 8] on button at bounding box center [123, 7] width 10 height 10
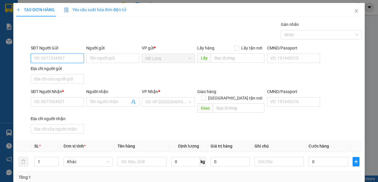
click at [76, 57] on input "SĐT Người Gửi" at bounding box center [57, 58] width 53 height 9
click at [74, 69] on div "0383976900 - ANH SANG" at bounding box center [57, 70] width 47 height 6
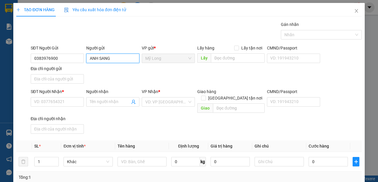
drag, startPoint x: 97, startPoint y: 59, endPoint x: 88, endPoint y: 57, distance: 9.2
click at [88, 57] on input "ANH SANG" at bounding box center [112, 58] width 53 height 9
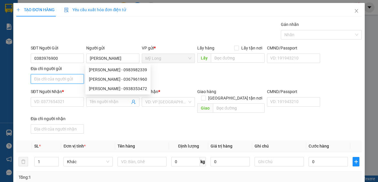
click at [62, 76] on input "Địa chỉ người gửi" at bounding box center [57, 78] width 53 height 9
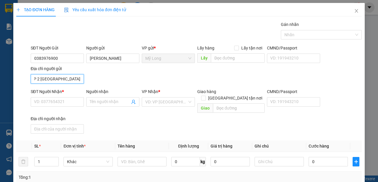
scroll to position [0, 16]
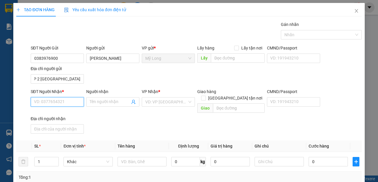
click at [63, 97] on input "SĐT Người Nhận *" at bounding box center [57, 101] width 53 height 9
click at [66, 103] on input "SĐT Người Nhận *" at bounding box center [57, 101] width 53 height 9
click at [73, 101] on input "SĐT Người Nhận *" at bounding box center [57, 101] width 53 height 9
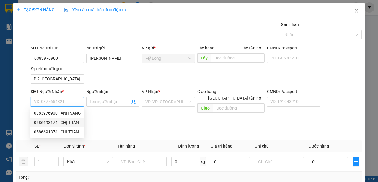
click at [70, 123] on div "0586693174 - CHỊ TRÂN" at bounding box center [57, 122] width 47 height 6
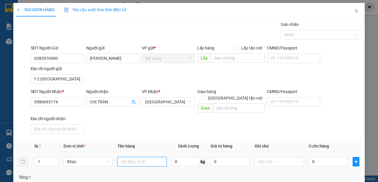
click at [122, 159] on input "text" at bounding box center [141, 161] width 49 height 9
click at [319, 157] on input "0" at bounding box center [327, 161] width 39 height 9
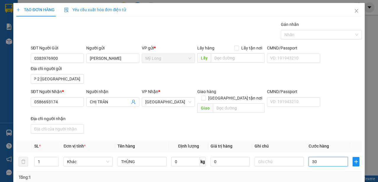
scroll to position [76, 0]
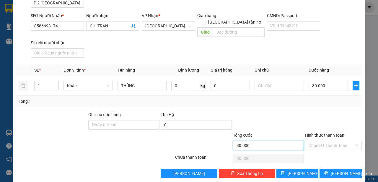
click at [298, 141] on input "30.000" at bounding box center [268, 145] width 71 height 9
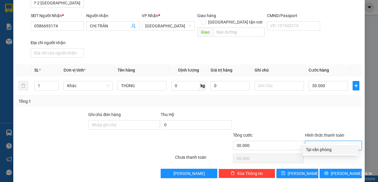
click at [308, 141] on input "Hình thức thanh toán" at bounding box center [330, 145] width 45 height 9
click at [310, 152] on div "Tại văn phòng" at bounding box center [330, 150] width 49 height 6
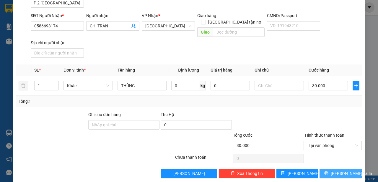
click at [322, 169] on button "[PERSON_NAME] và In" at bounding box center [340, 173] width 42 height 9
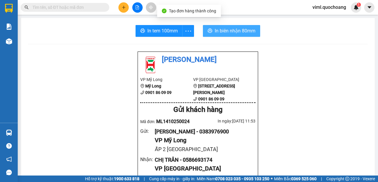
click at [226, 35] on button "In biên nhận 80mm" at bounding box center [231, 31] width 57 height 12
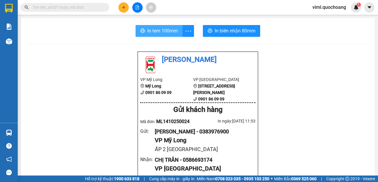
click at [163, 36] on button "In tem 100mm" at bounding box center [158, 31] width 47 height 12
